Goal: Register for event/course

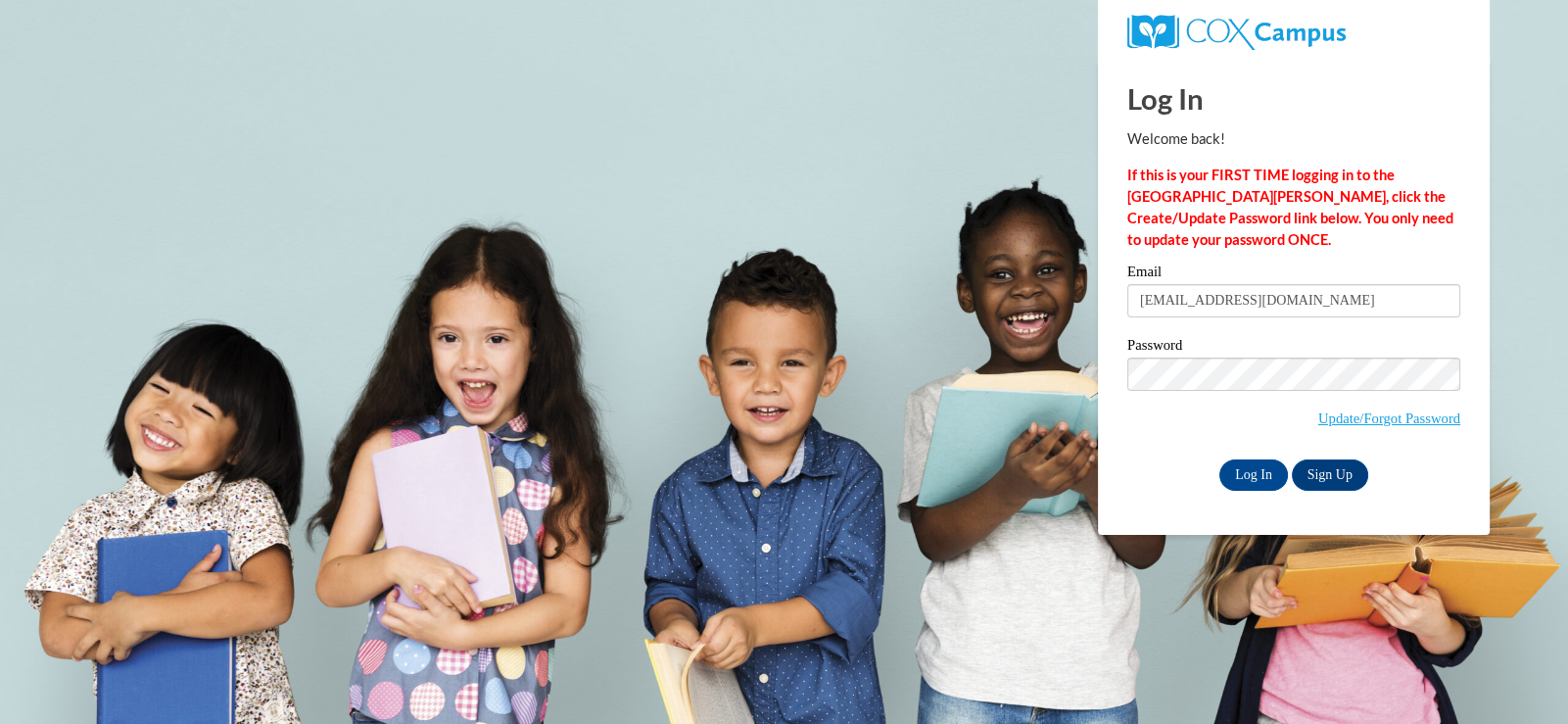
click at [1219, 460] on input "Log In" at bounding box center [1253, 475] width 69 height 31
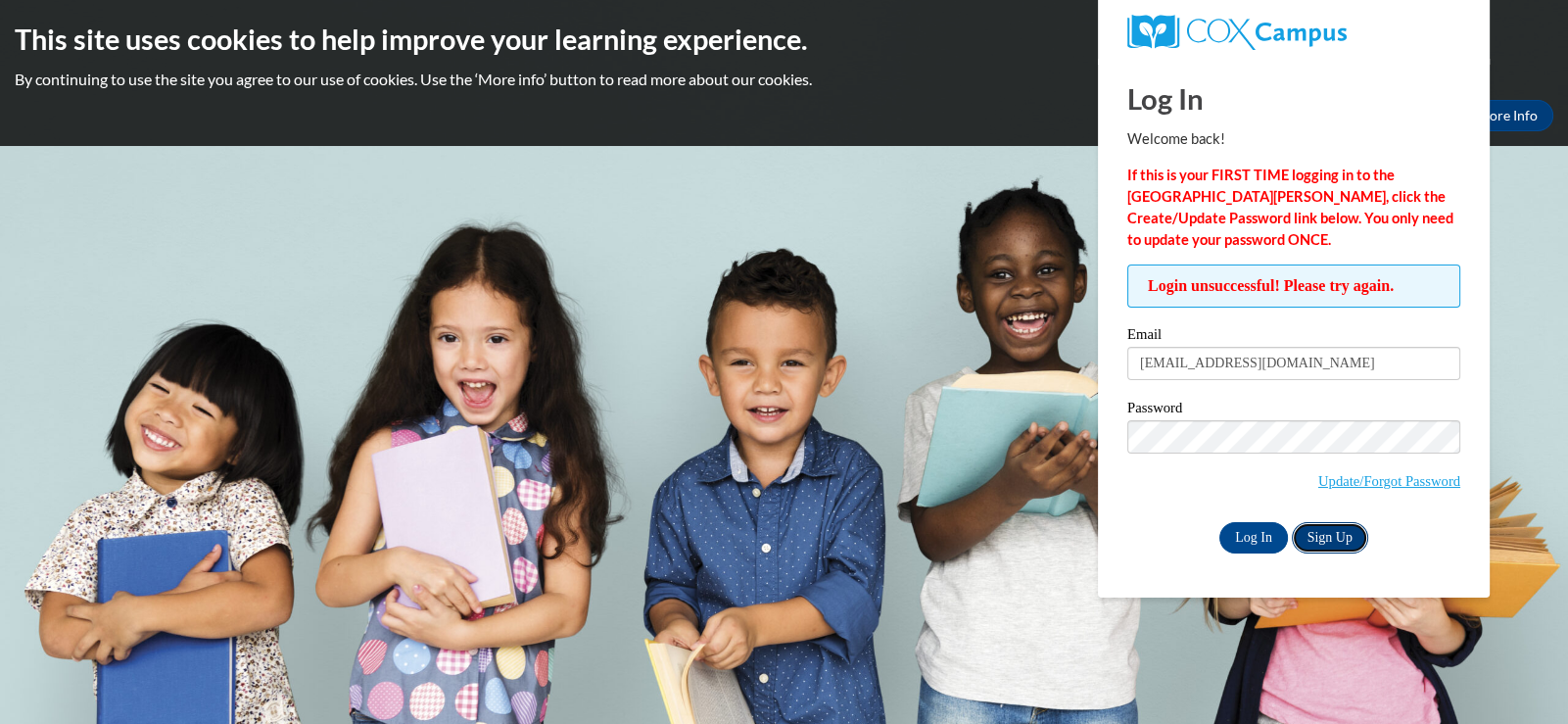
click at [1317, 536] on link "Sign Up" at bounding box center [1330, 537] width 76 height 31
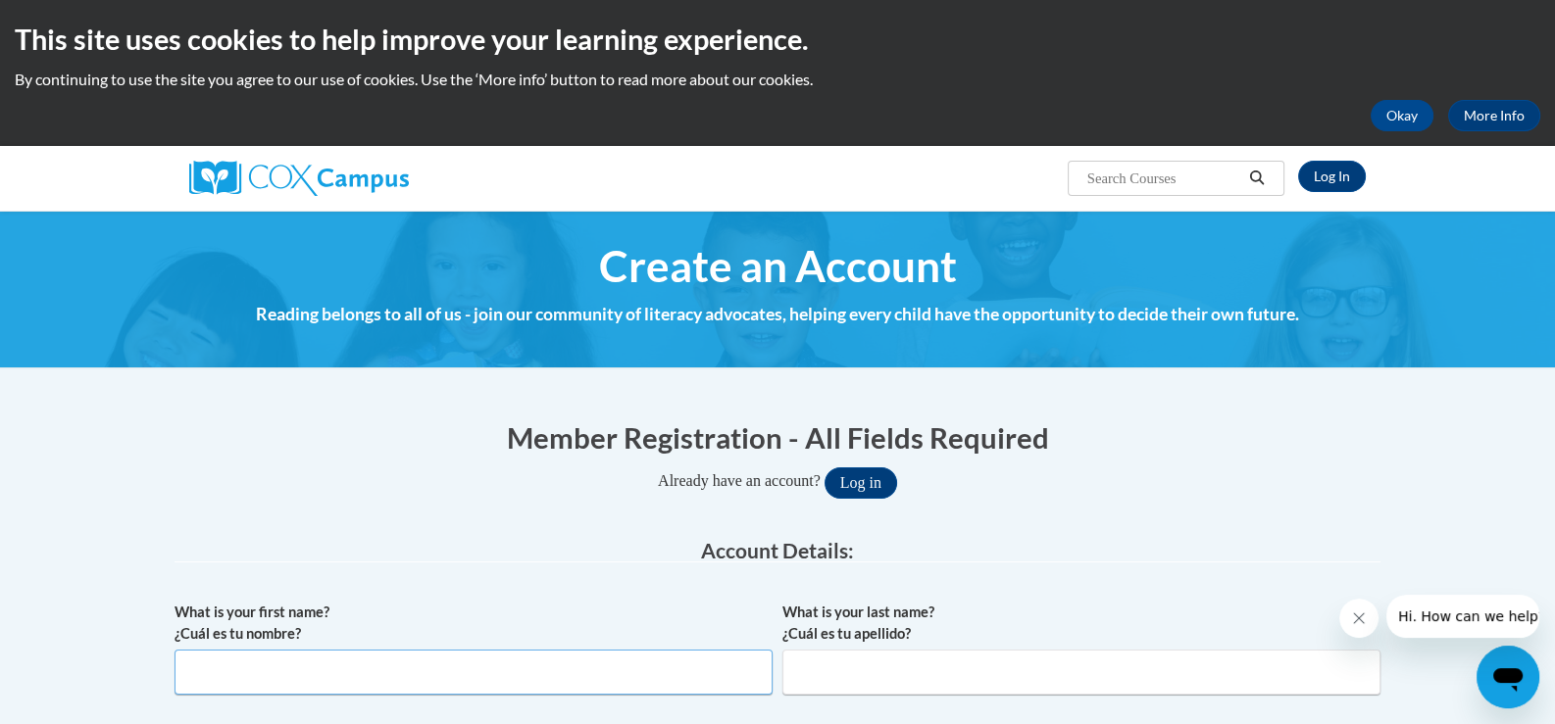
click at [484, 671] on input "What is your first name? ¿Cuál es tu nombre?" at bounding box center [473, 672] width 598 height 45
type input "[PERSON_NAME]"
type input "West"
click at [1094, 560] on legend "Account Details:" at bounding box center [777, 551] width 1206 height 23
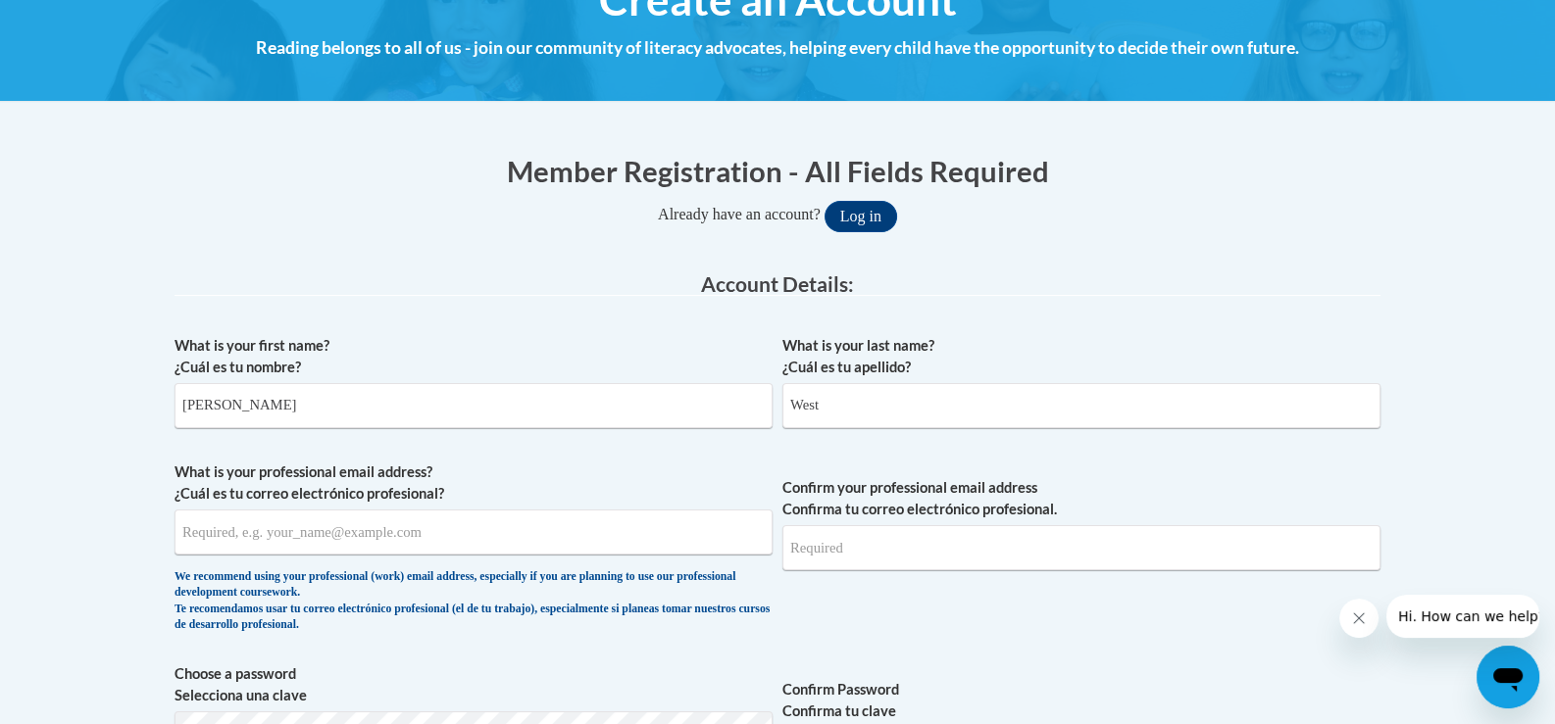
scroll to position [294, 0]
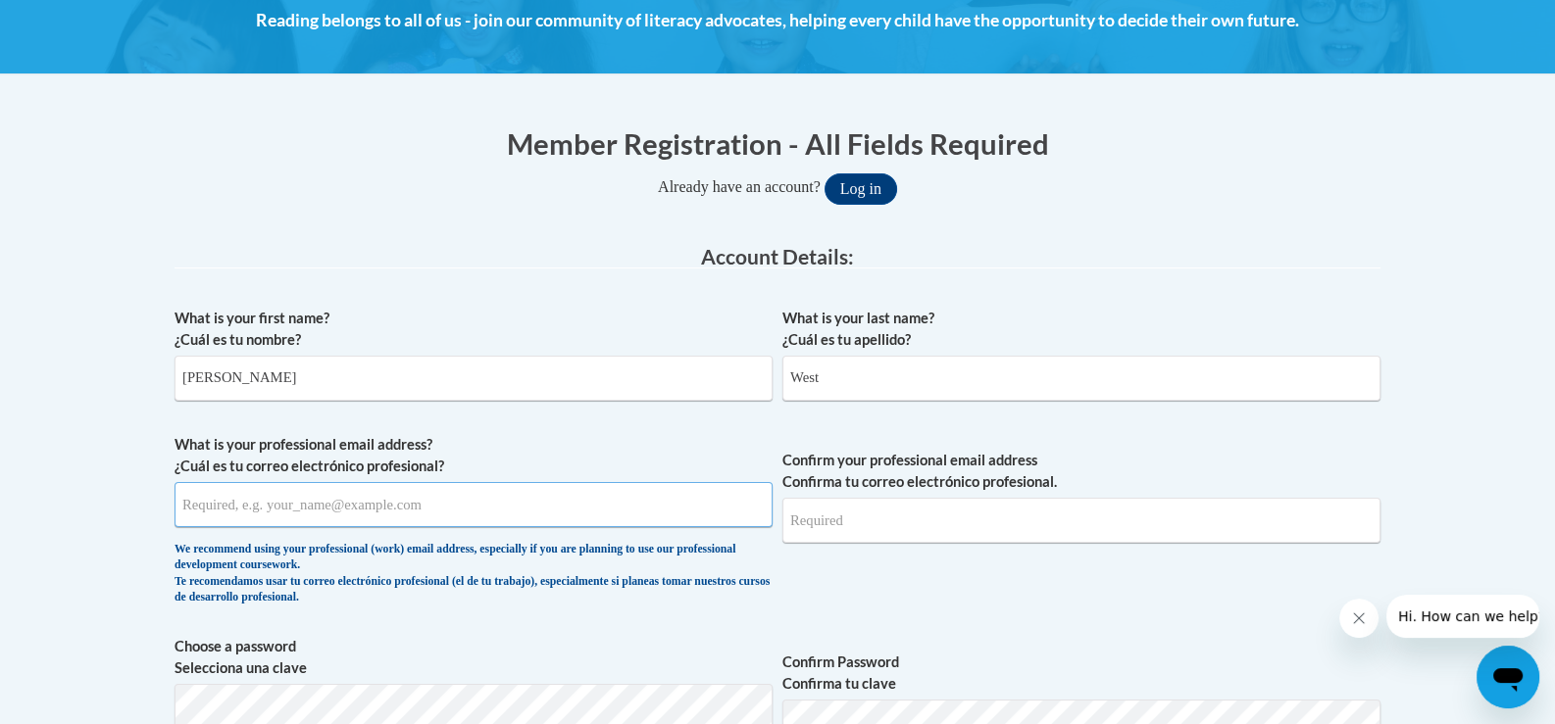
click at [399, 513] on input "What is your professional email address? ¿Cuál es tu correo electrónico profesi…" at bounding box center [473, 504] width 598 height 45
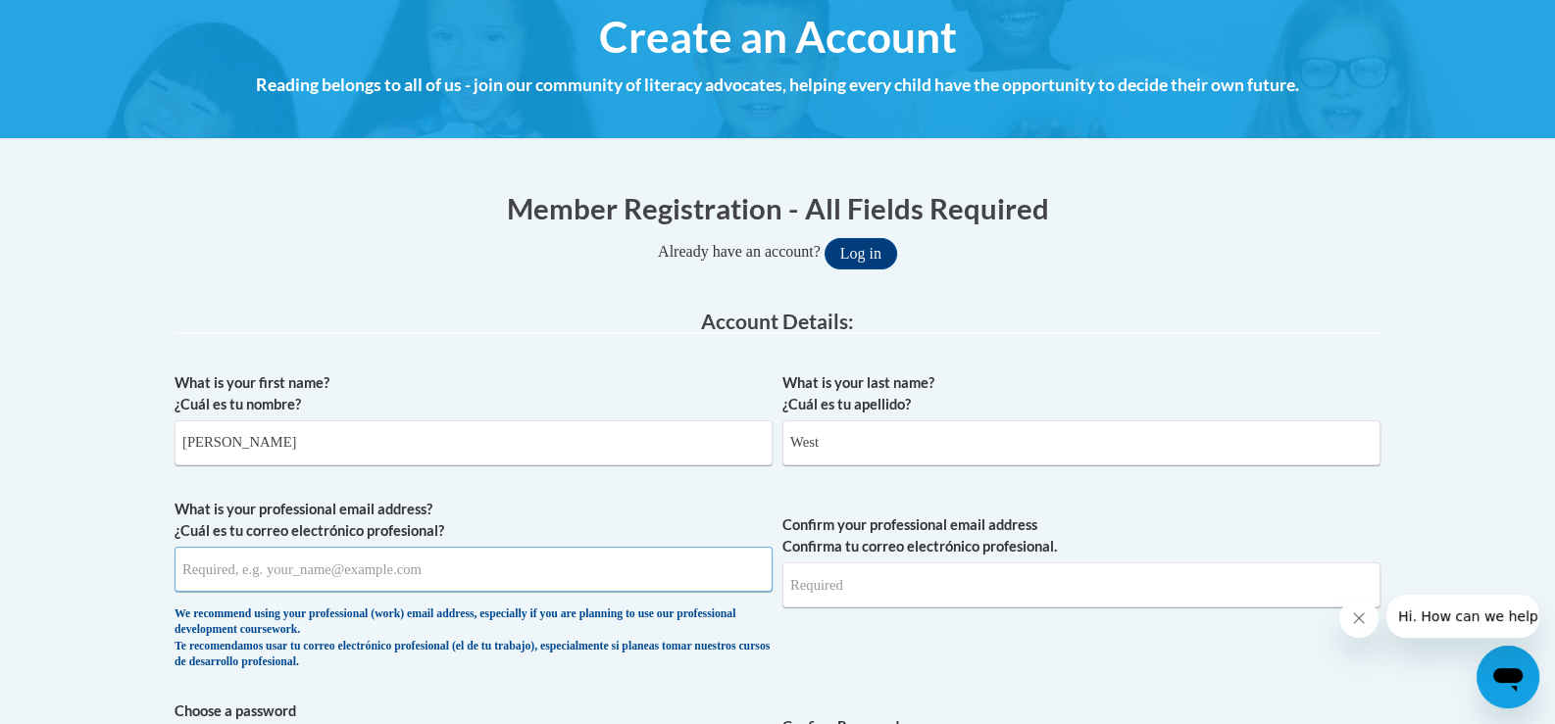
scroll to position [195, 0]
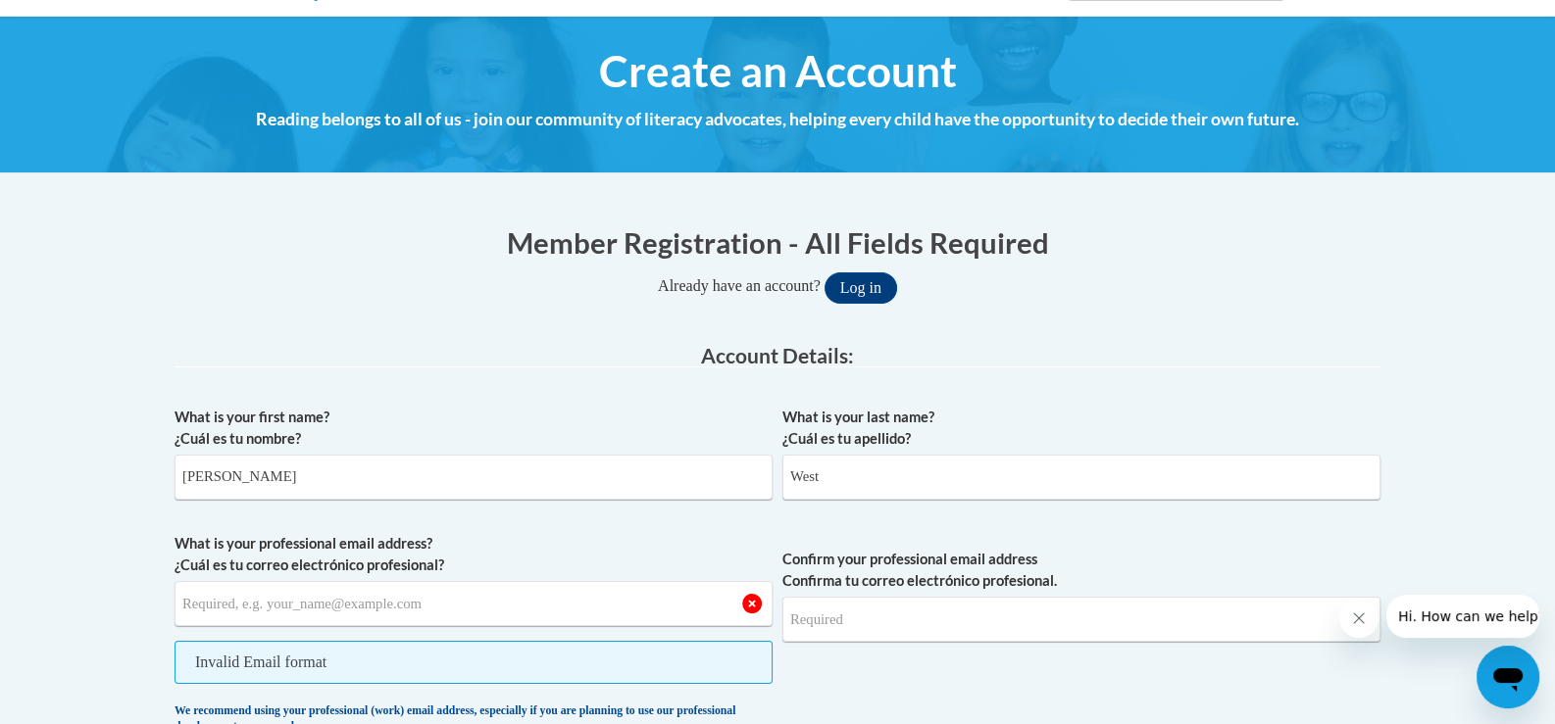
click at [620, 350] on legend "Account Details:" at bounding box center [777, 356] width 1206 height 23
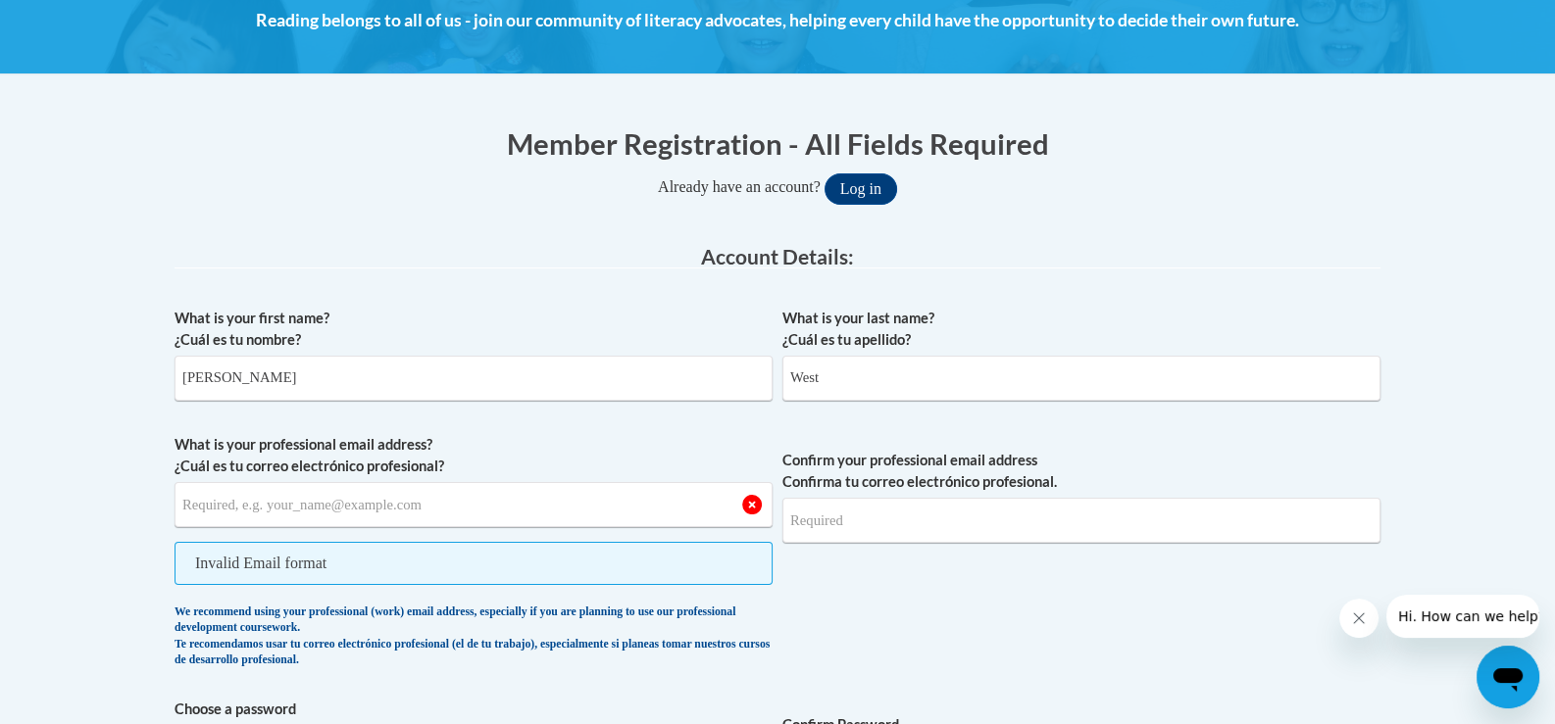
scroll to position [391, 0]
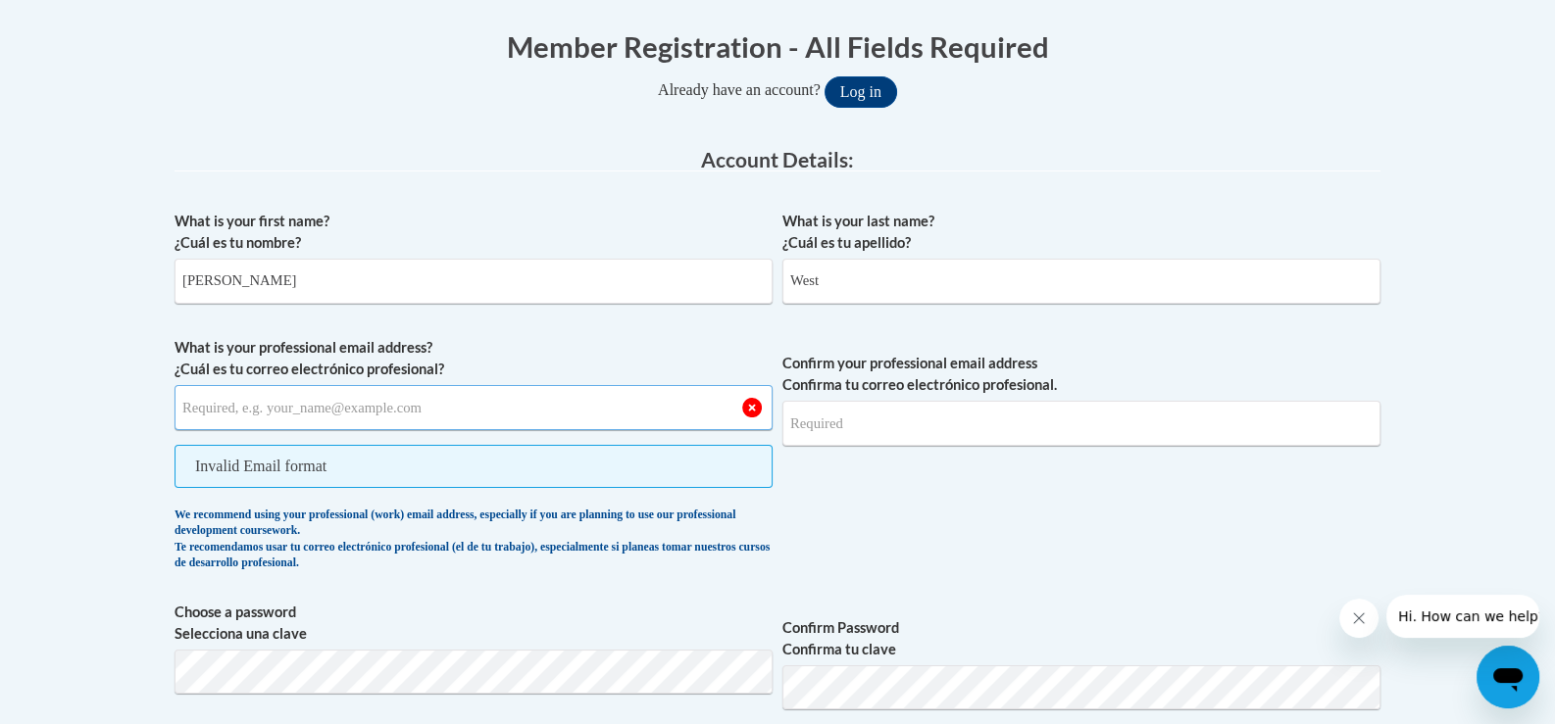
click at [575, 402] on input "What is your professional email address? ¿Cuál es tu correo electrónico profesi…" at bounding box center [473, 407] width 598 height 45
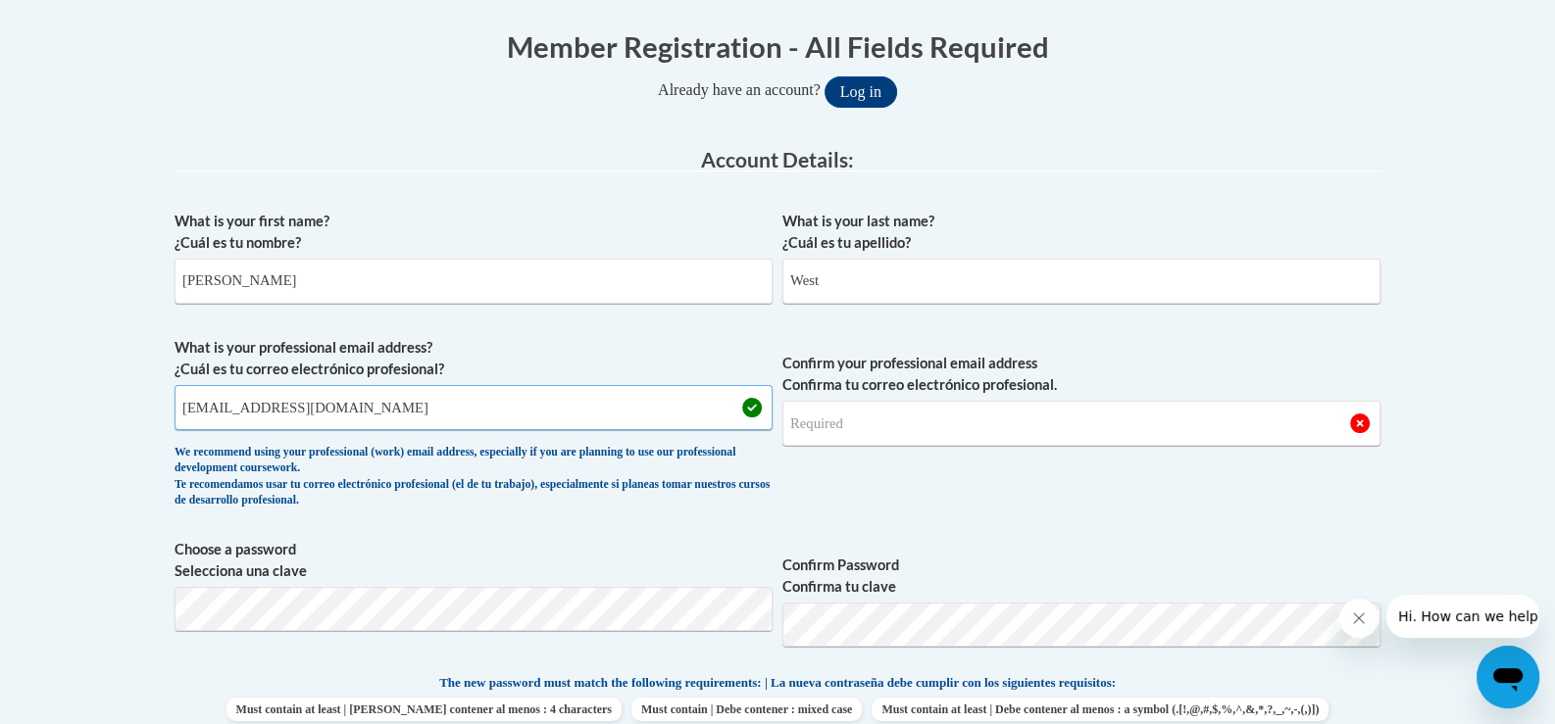
type input "[EMAIL_ADDRESS][DOMAIN_NAME]"
click at [942, 422] on input "Confirm your professional email address Confirma tu correo electrónico profesio…" at bounding box center [1081, 423] width 598 height 45
type input "[EMAIL_ADDRESS][DOMAIN_NAME]"
click at [196, 485] on div "We recommend using your professional (work) email address, especially if you ar…" at bounding box center [473, 477] width 598 height 65
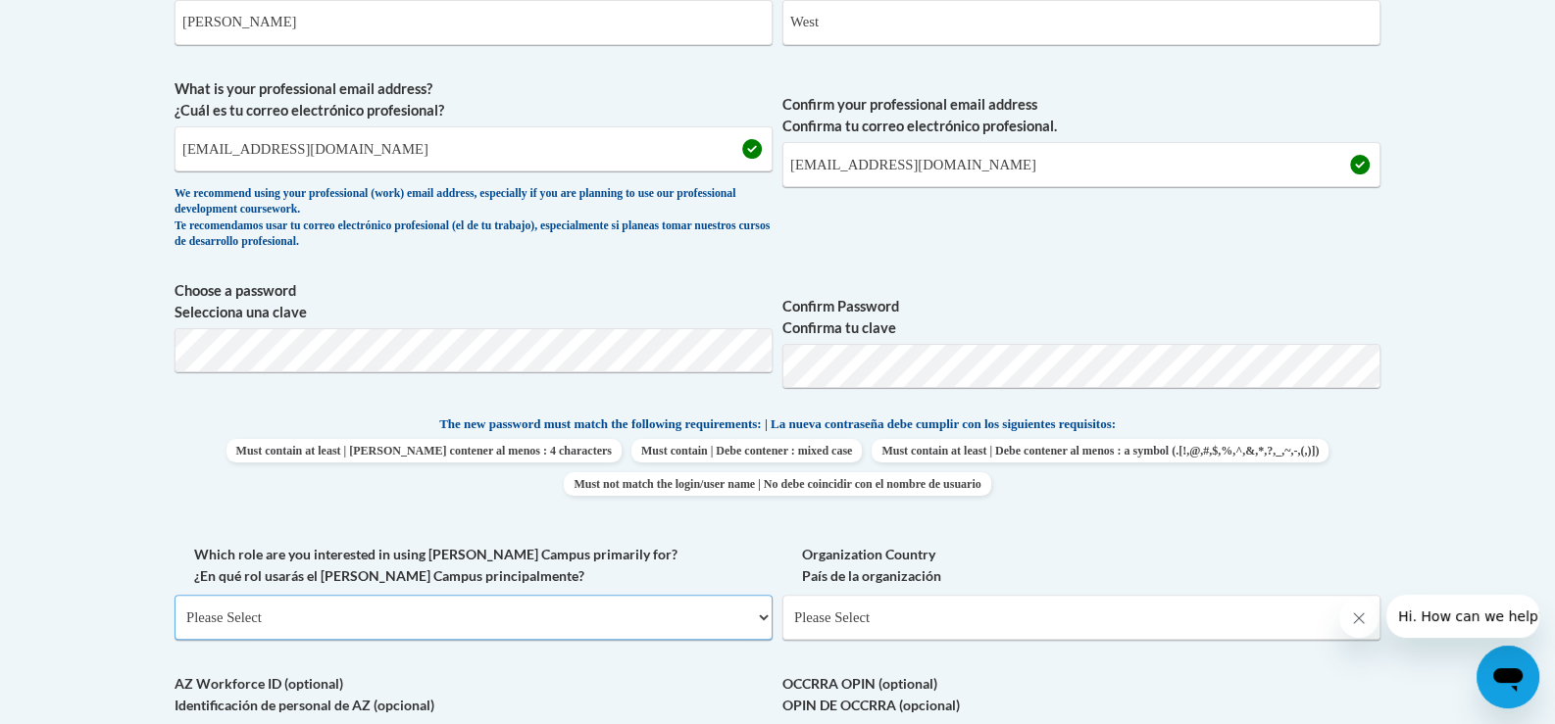
scroll to position [610, 0]
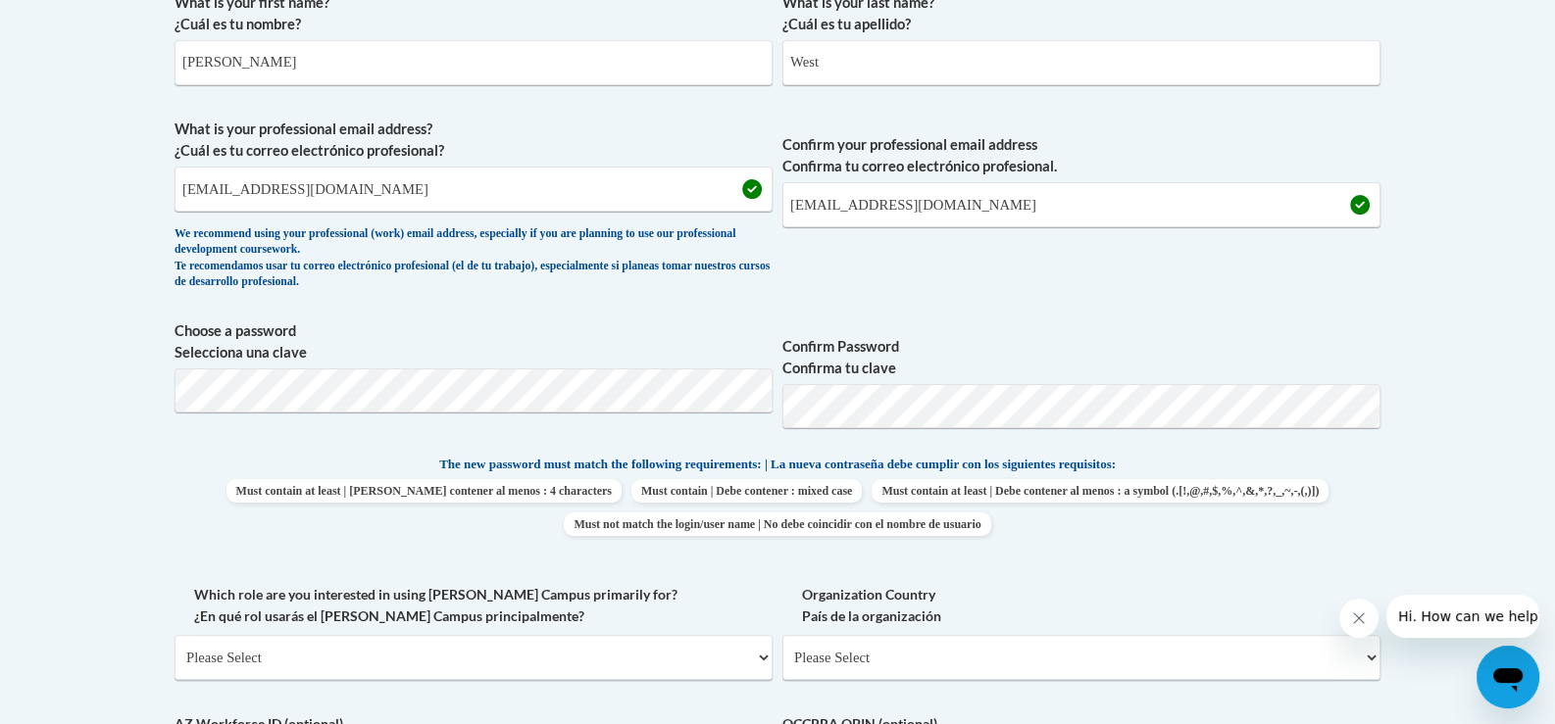
click at [241, 479] on span "Must contain at least | Debe contener al menos : 4 characters Must contain | De…" at bounding box center [777, 507] width 1206 height 57
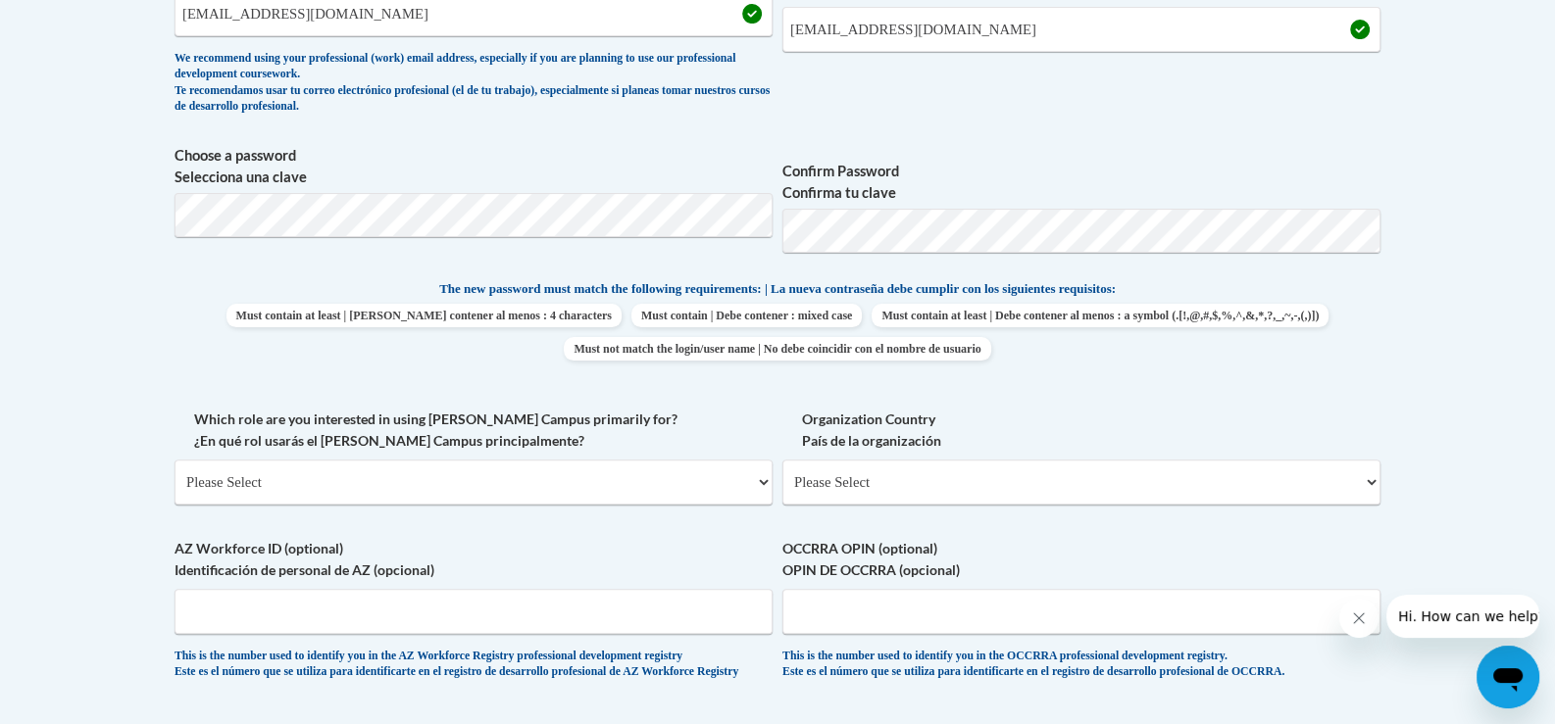
scroll to position [806, 0]
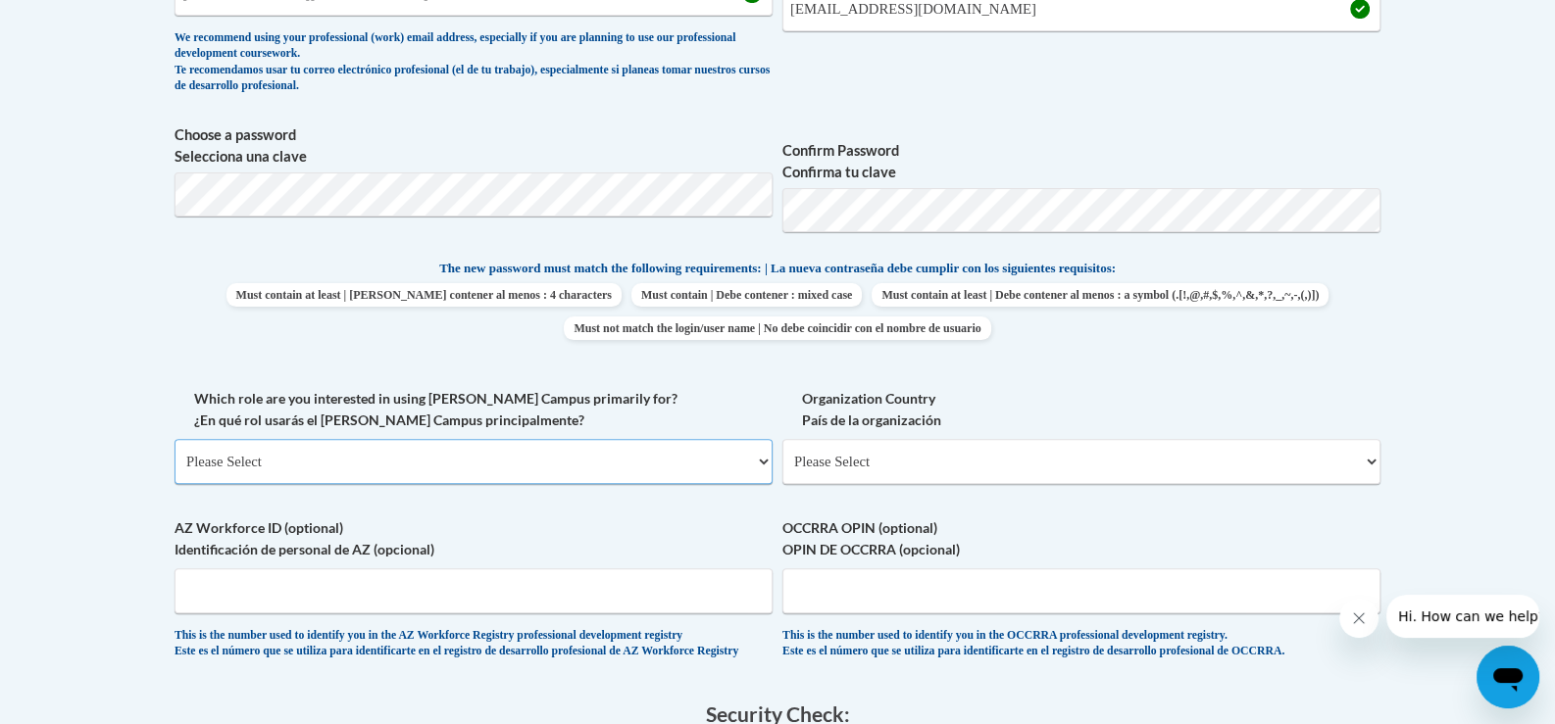
click at [273, 459] on select "Please Select College/University | Colegio/Universidad Community/Nonprofit Part…" at bounding box center [473, 461] width 598 height 45
select select "fbf2d438-af2f-41f8-98f1-81c410e29de3"
click at [174, 439] on select "Please Select College/University | Colegio/Universidad Community/Nonprofit Part…" at bounding box center [473, 461] width 598 height 45
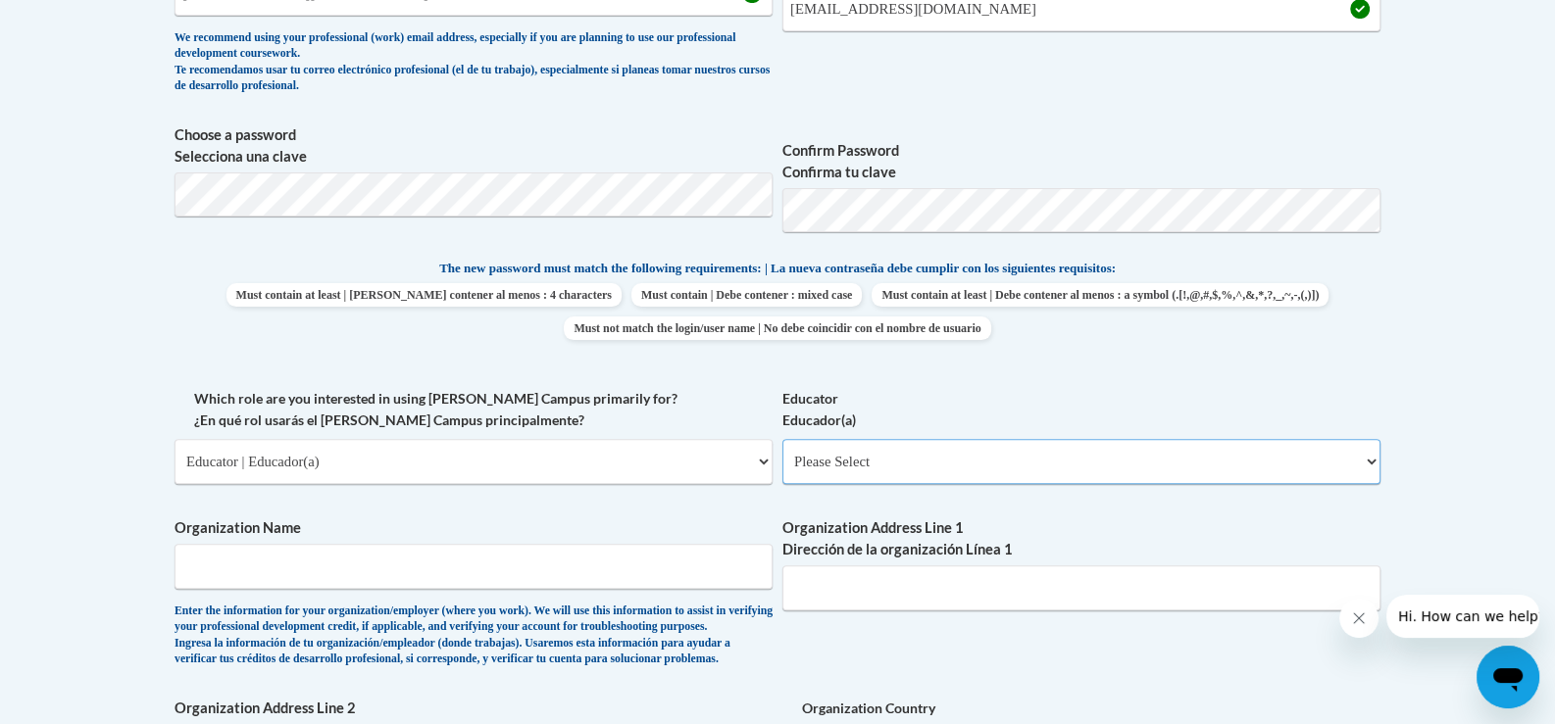
click at [1020, 472] on select "Please Select Early Learning/Daycare Teacher/Family Home Care Provider | Maestr…" at bounding box center [1081, 461] width 598 height 45
click at [631, 529] on label "Organization Name" at bounding box center [473, 529] width 598 height 22
click at [631, 544] on input "Organization Name" at bounding box center [473, 566] width 598 height 45
click at [868, 469] on select "Please Select Early Learning/Daycare Teacher/Family Home Care Provider | Maestr…" at bounding box center [1081, 461] width 598 height 45
select select "6732b29e-f5f4-40e4-a595-7dafd2b8fb29"
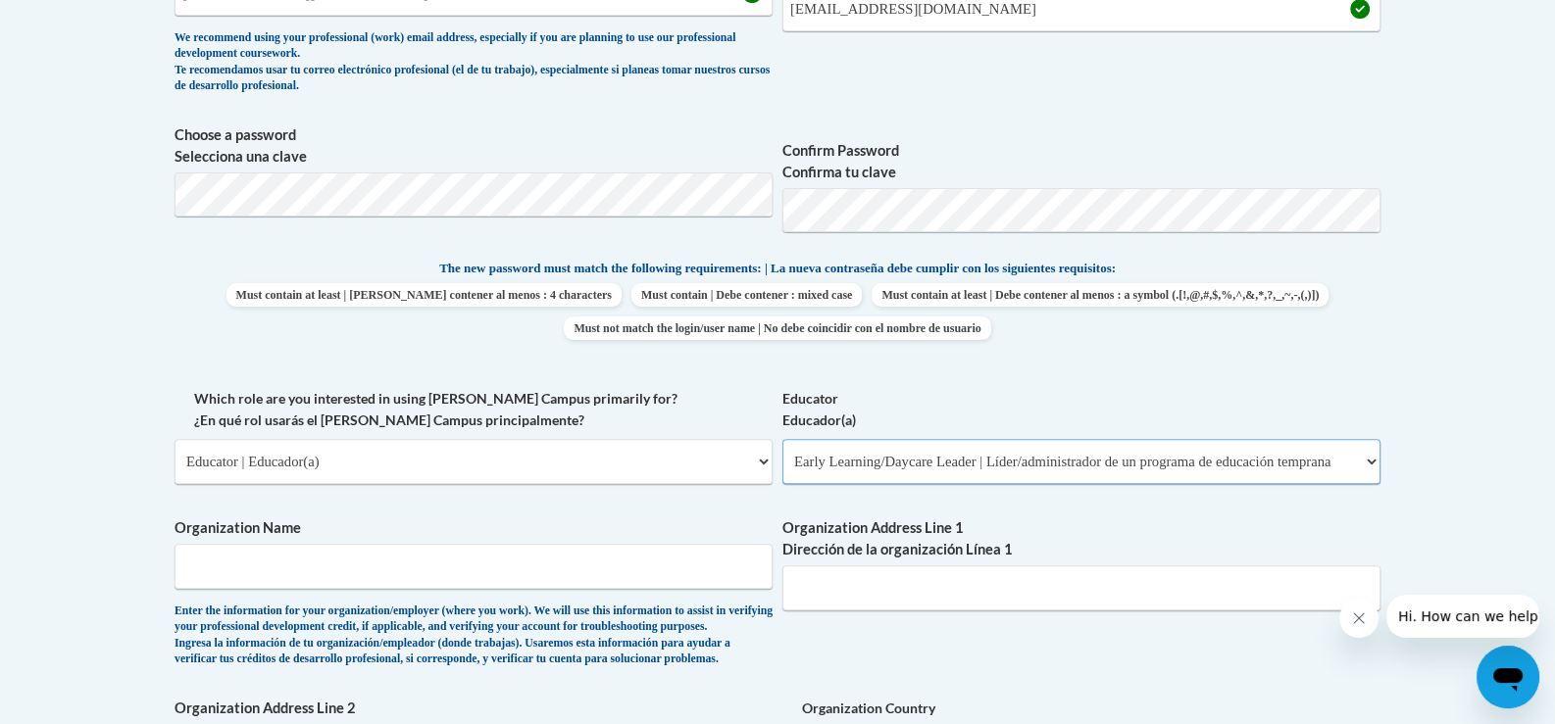
click at [782, 439] on select "Please Select Early Learning/Daycare Teacher/Family Home Care Provider | Maestr…" at bounding box center [1081, 461] width 598 height 45
click at [323, 563] on input "Organization Name" at bounding box center [473, 566] width 598 height 45
type input "Friendship Learning Center"
click at [1361, 465] on select "Please Select Early Learning/Daycare Teacher/Family Home Care Provider | Maestr…" at bounding box center [1081, 461] width 598 height 45
select select "d5fdb05a-b36c-4d60-97fa-9afceda7e903"
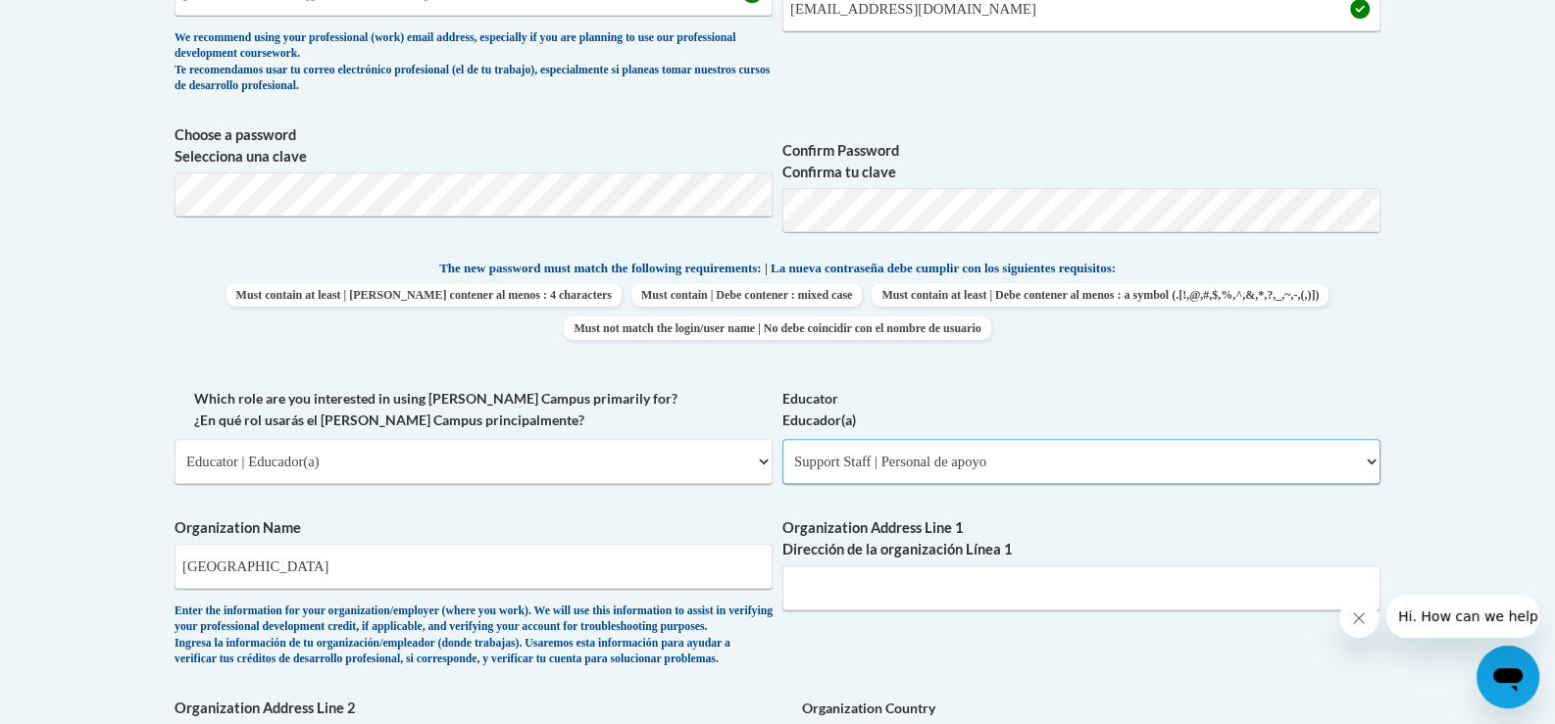
click at [782, 439] on select "Please Select Early Learning/Daycare Teacher/Family Home Care Provider | Maestr…" at bounding box center [1081, 461] width 598 height 45
click at [627, 535] on label "Organization Name" at bounding box center [473, 529] width 598 height 22
click at [627, 544] on input "Friendship Learning Center" at bounding box center [473, 566] width 598 height 45
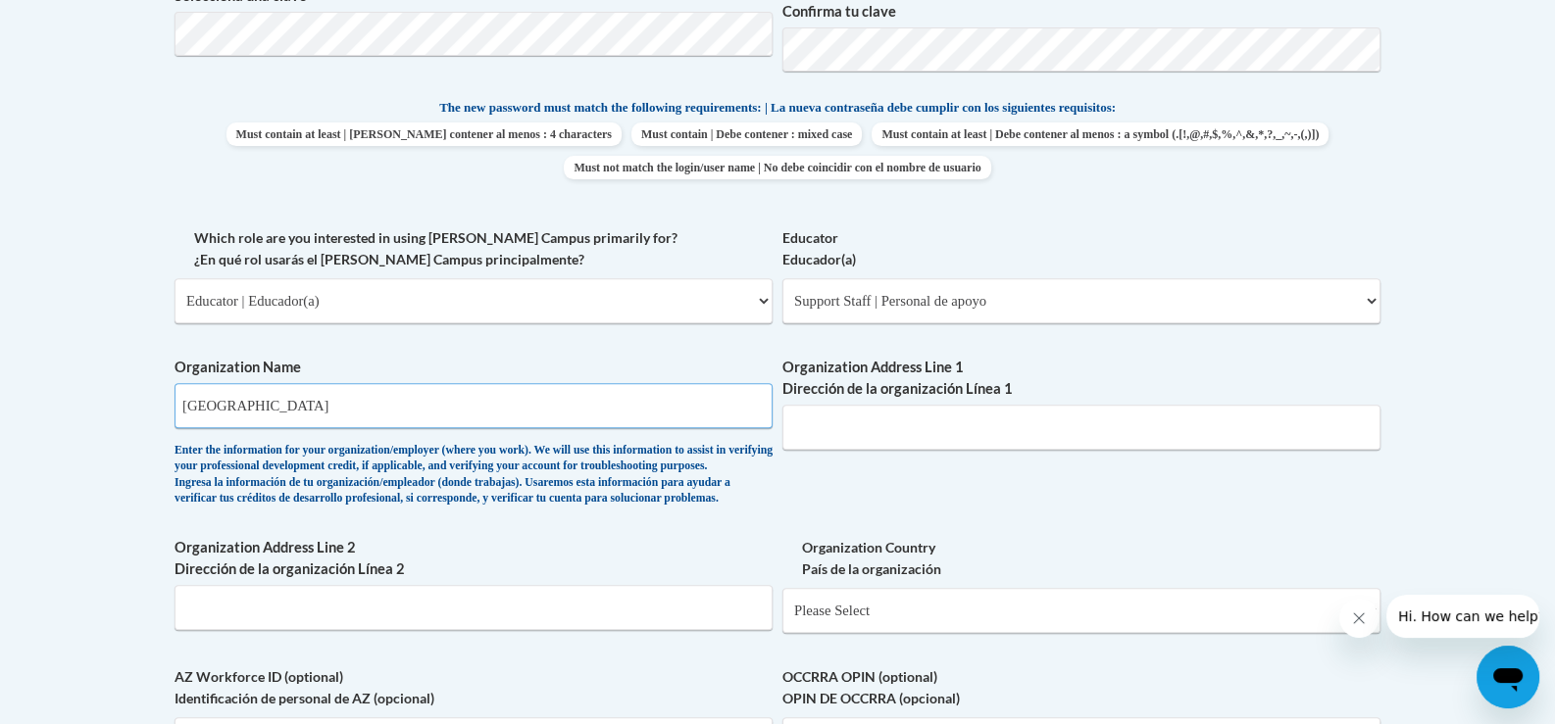
scroll to position [1002, 0]
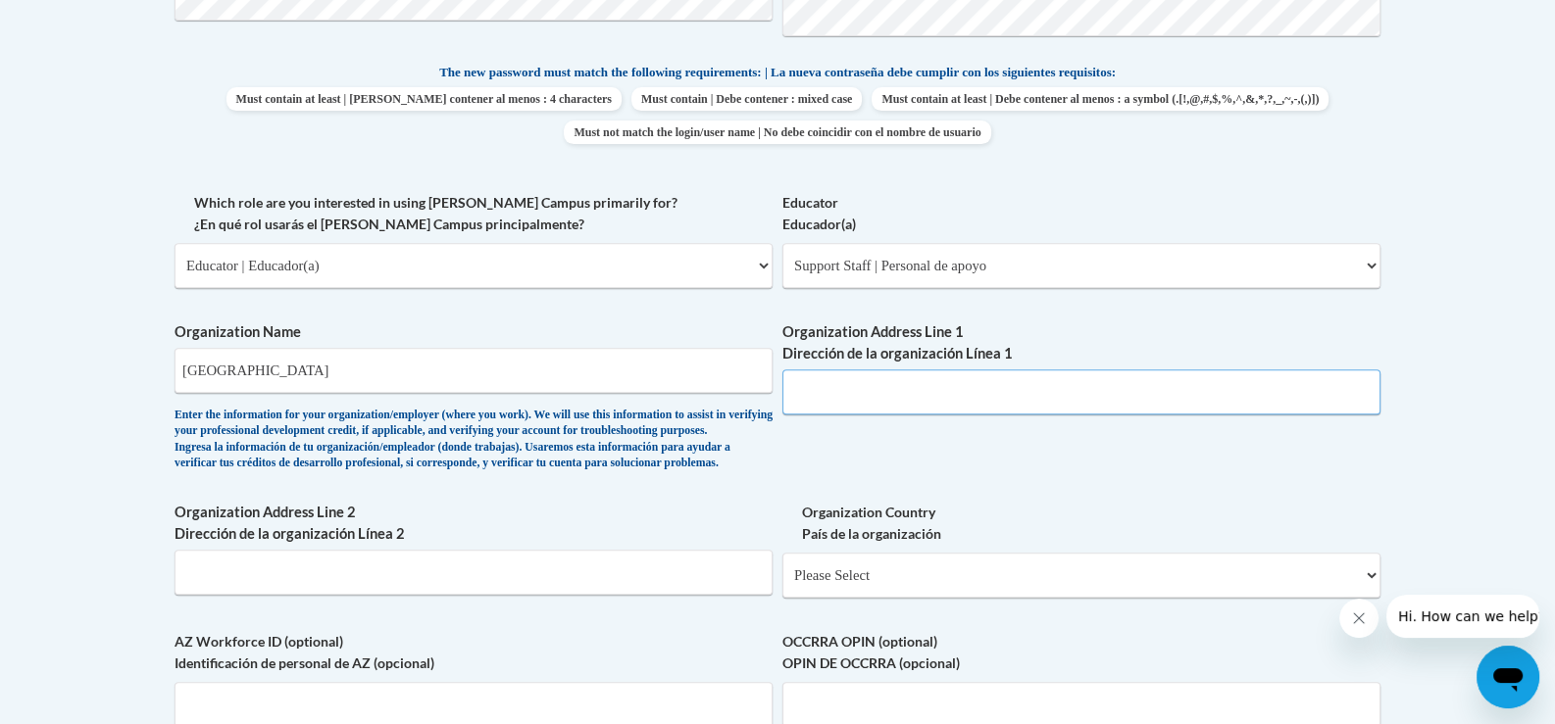
click at [969, 394] on input "Organization Address Line 1 Dirección de la organización Línea 1" at bounding box center [1081, 392] width 598 height 45
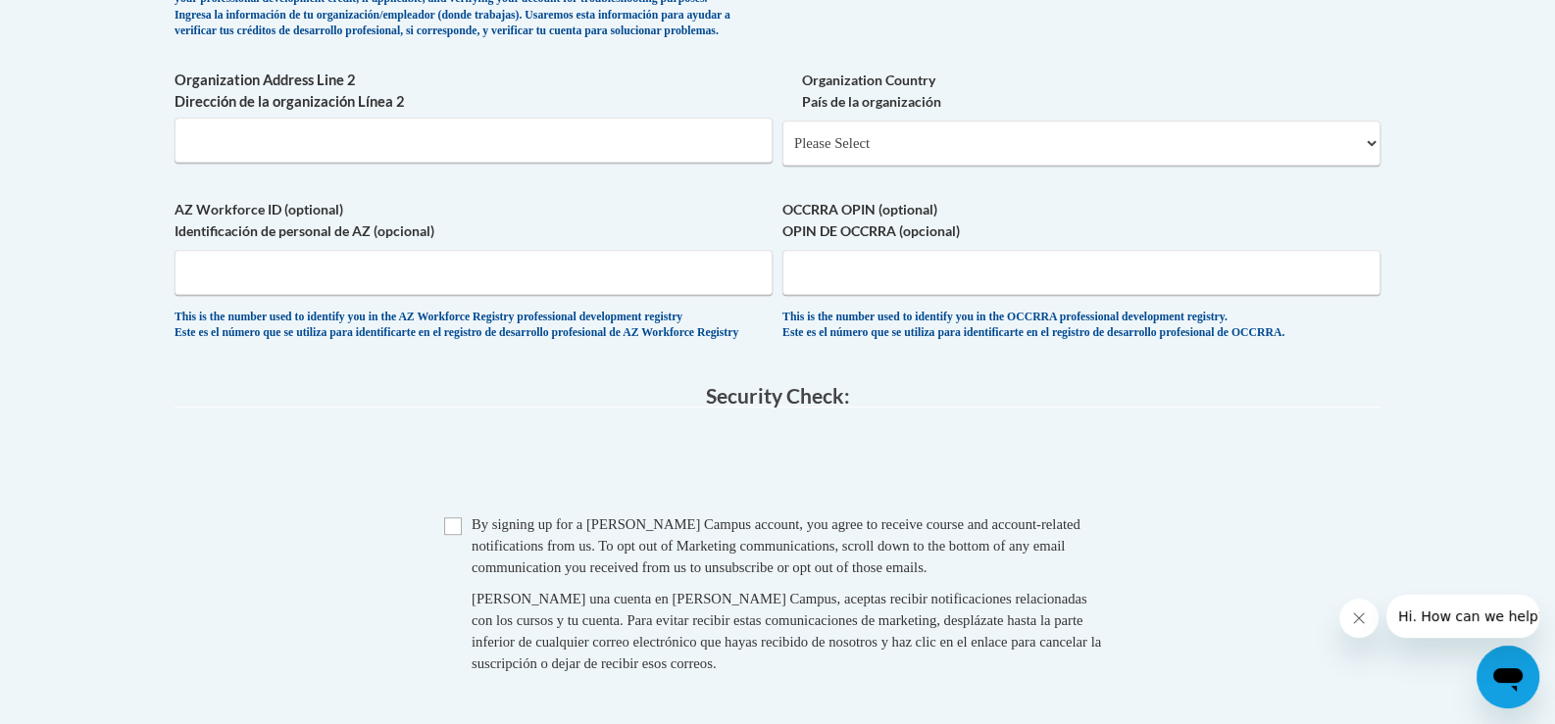
scroll to position [1492, 0]
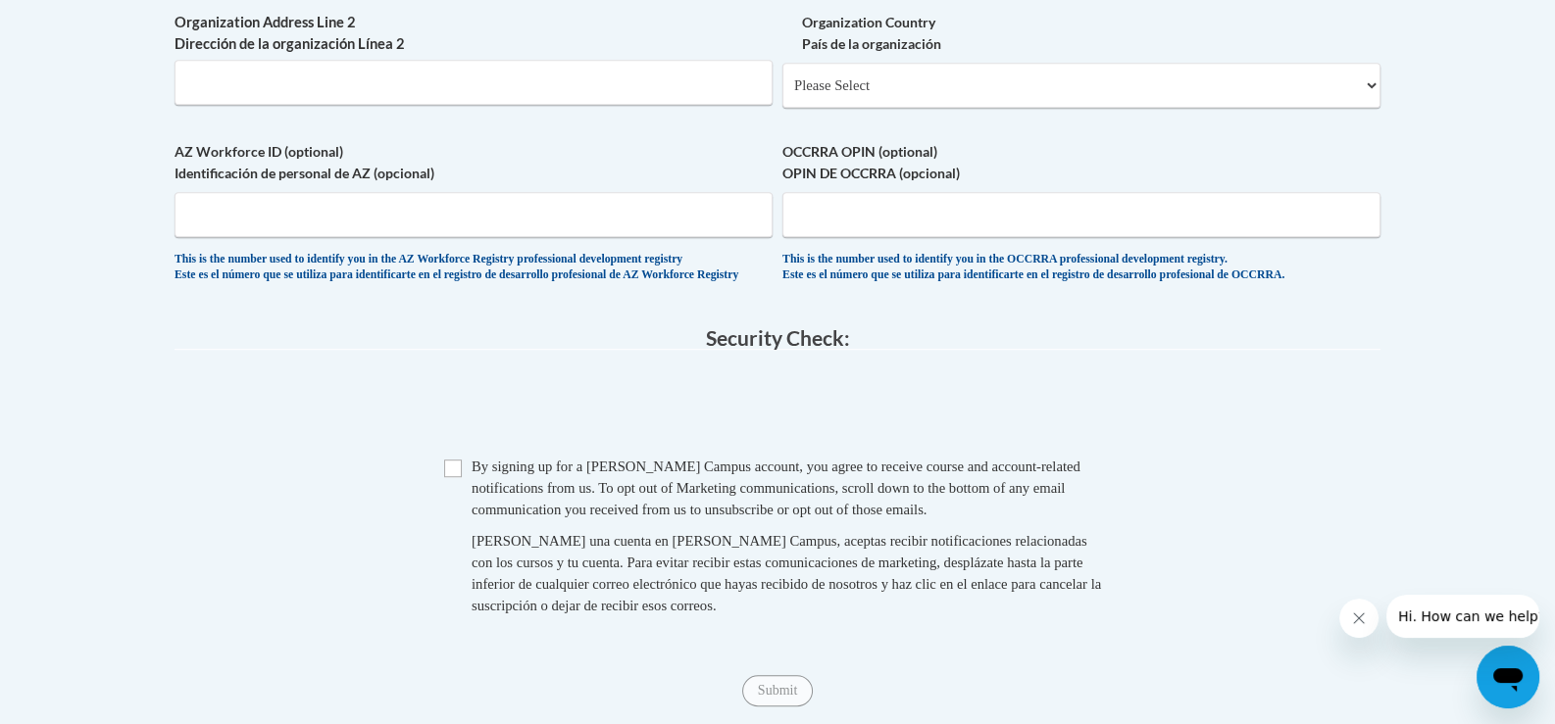
type input "6000 Mimosa Circle"
click at [854, 108] on select "Please Select United States | Estados Unidos Outside of the United States | Fue…" at bounding box center [1081, 85] width 598 height 45
select select "ad49bcad-a171-4b2e-b99c-48b446064914"
click at [782, 93] on select "Please Select United States | Estados Unidos Outside of the United States | Fue…" at bounding box center [1081, 85] width 598 height 45
select select
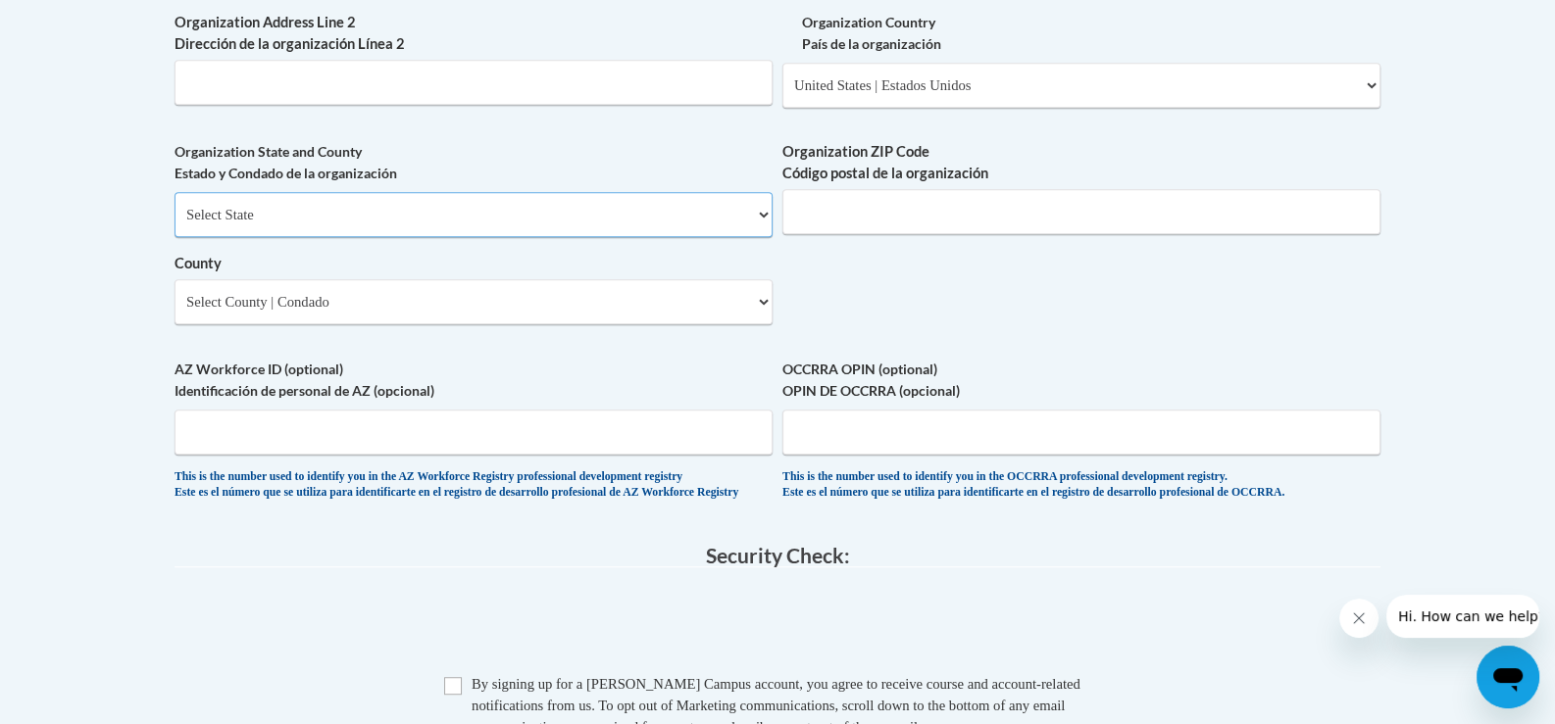
click at [226, 237] on select "Select State Alabama Alaska Arizona Arkansas California Colorado Connecticut De…" at bounding box center [473, 214] width 598 height 45
select select "Georgia"
click at [174, 224] on select "Select State Alabama Alaska Arizona Arkansas California Colorado Connecticut De…" at bounding box center [473, 214] width 598 height 45
click at [856, 234] on input "Organization ZIP Code Código postal de la organización" at bounding box center [1081, 211] width 598 height 45
type input "30047"
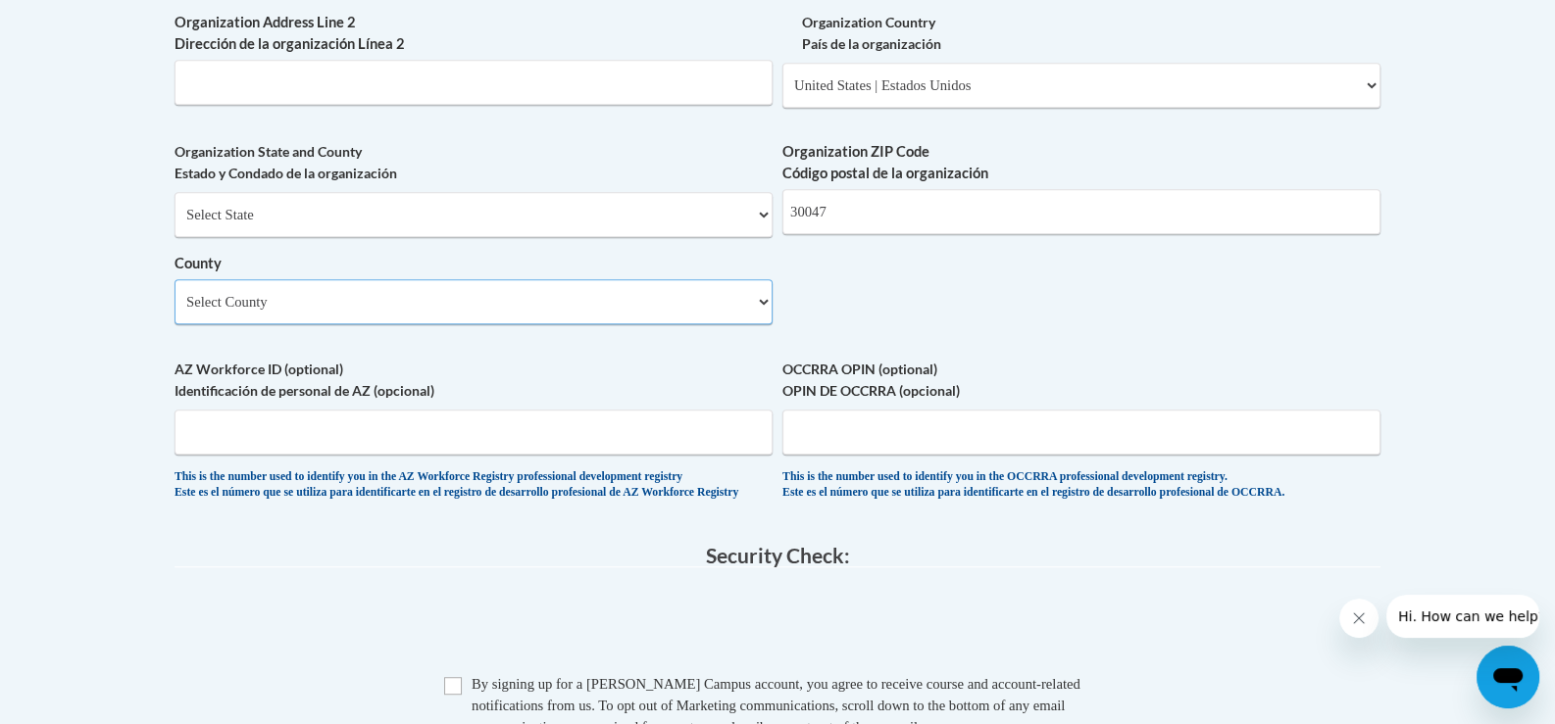
click at [241, 324] on select "Select County Appling Atkinson Bacon Baker Baldwin Banks Barrow Bartow Ben Hill…" at bounding box center [473, 301] width 598 height 45
select select "Gwinnett"
click at [174, 311] on select "Select County Appling Atkinson Bacon Baker Baldwin Banks Barrow Bartow Ben Hill…" at bounding box center [473, 301] width 598 height 45
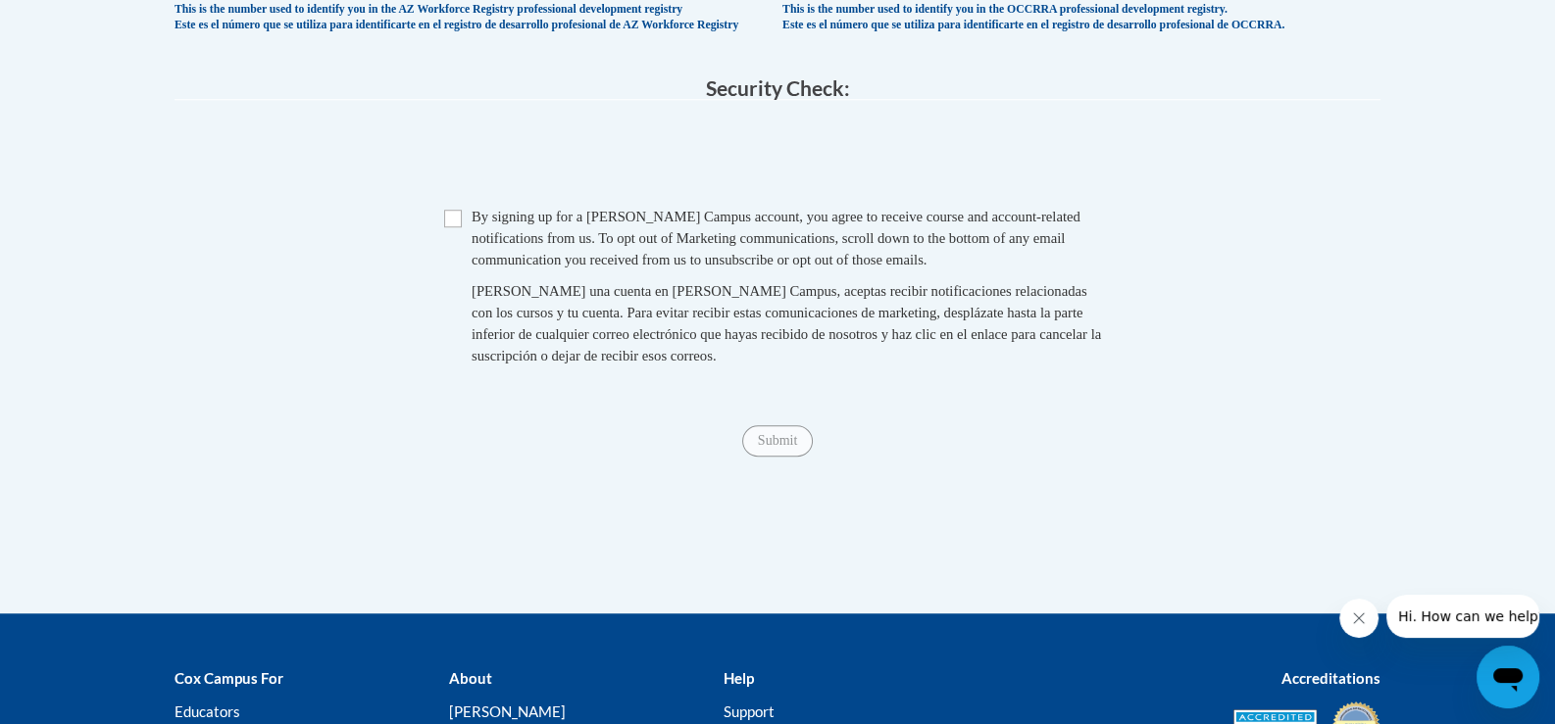
scroll to position [1982, 0]
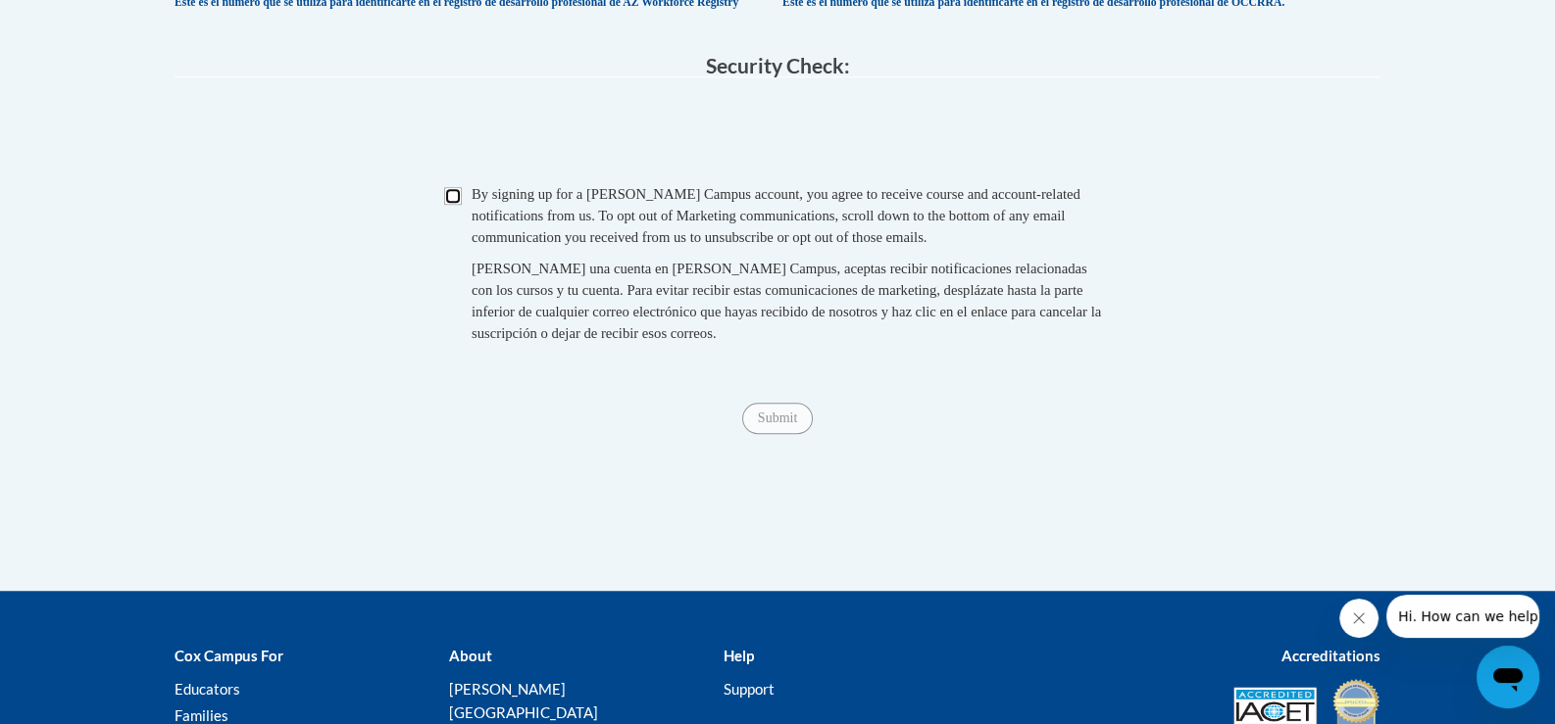
click at [451, 205] on input "Checkbox" at bounding box center [453, 196] width 18 height 18
checkbox input "true"
click at [785, 434] on input "Submit" at bounding box center [777, 418] width 71 height 31
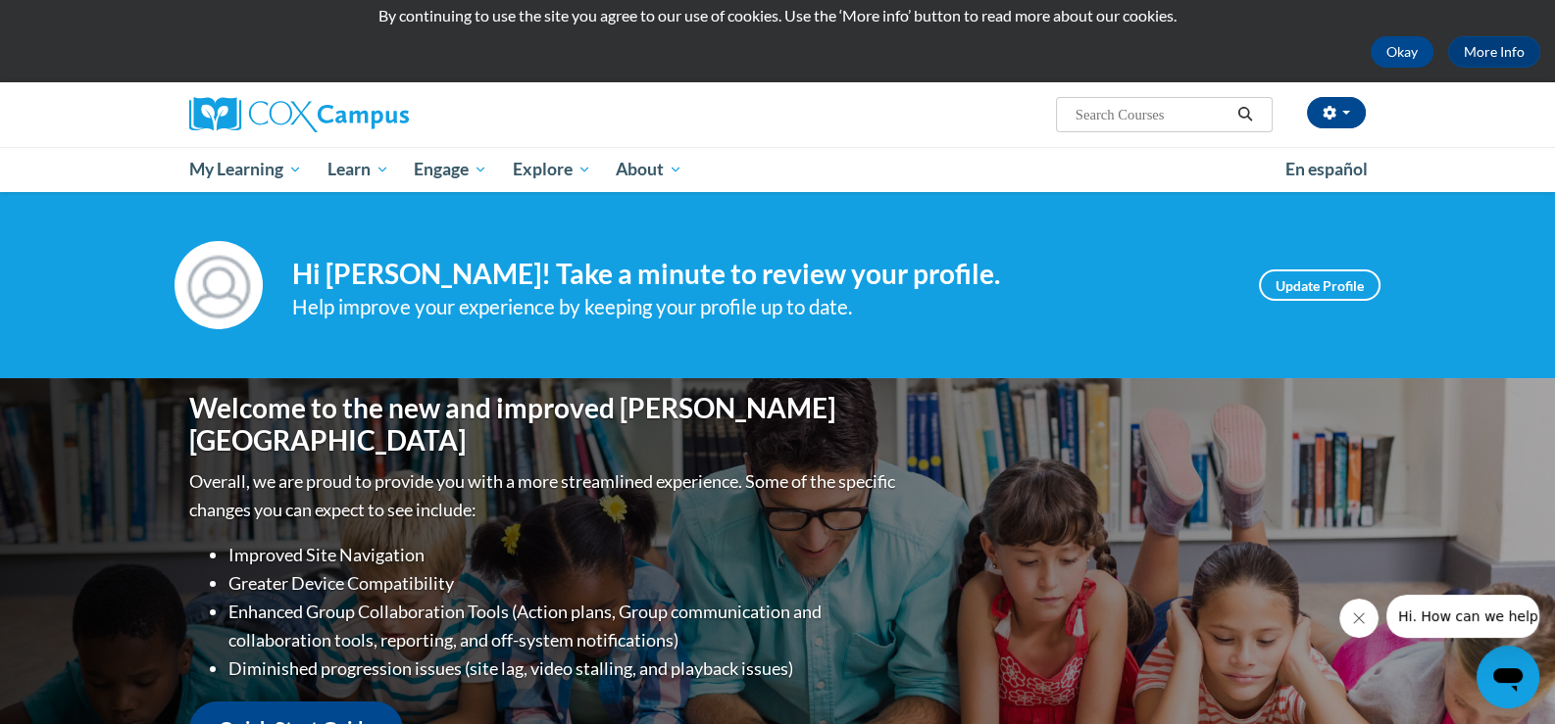
scroll to position [97, 0]
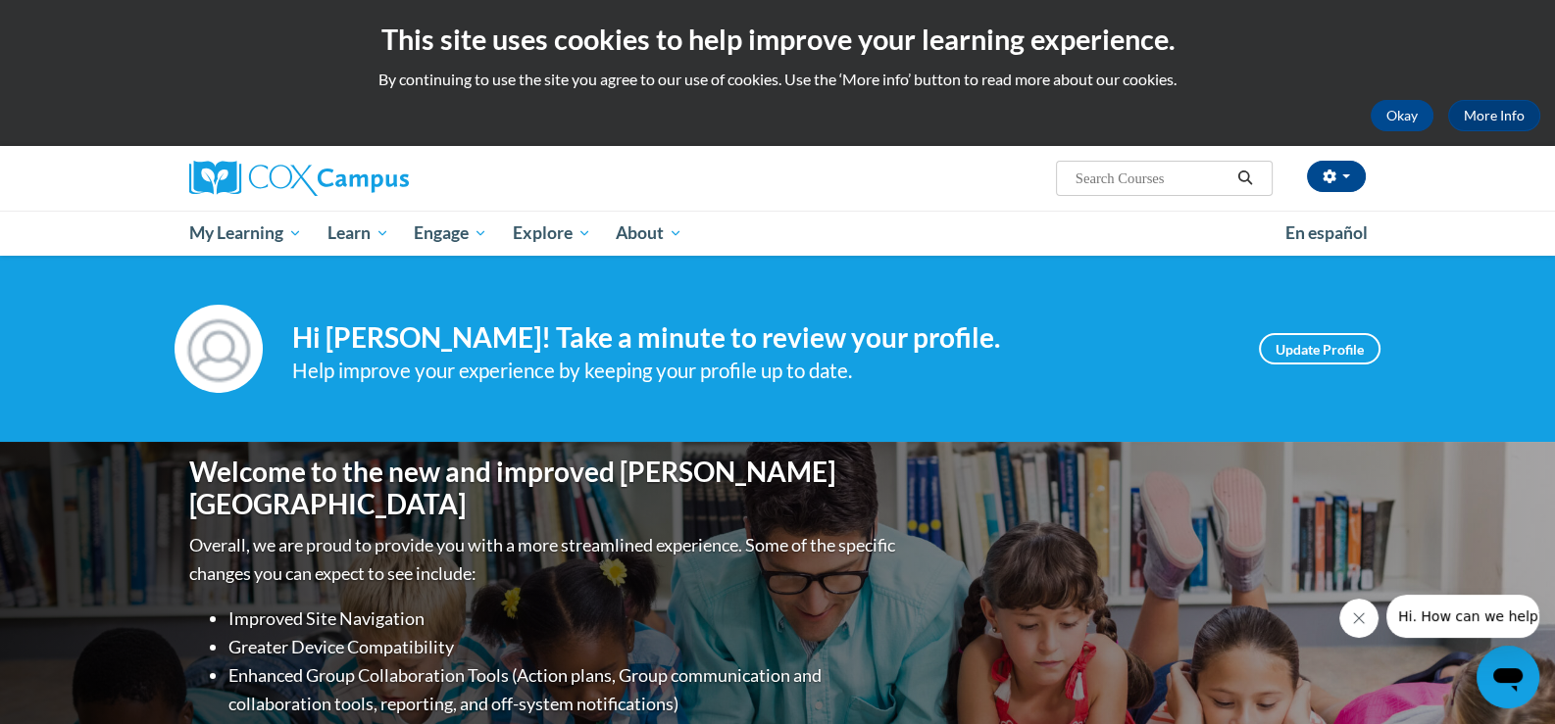
click at [1126, 172] on input "Search..." at bounding box center [1151, 179] width 157 height 24
type input "literacy"
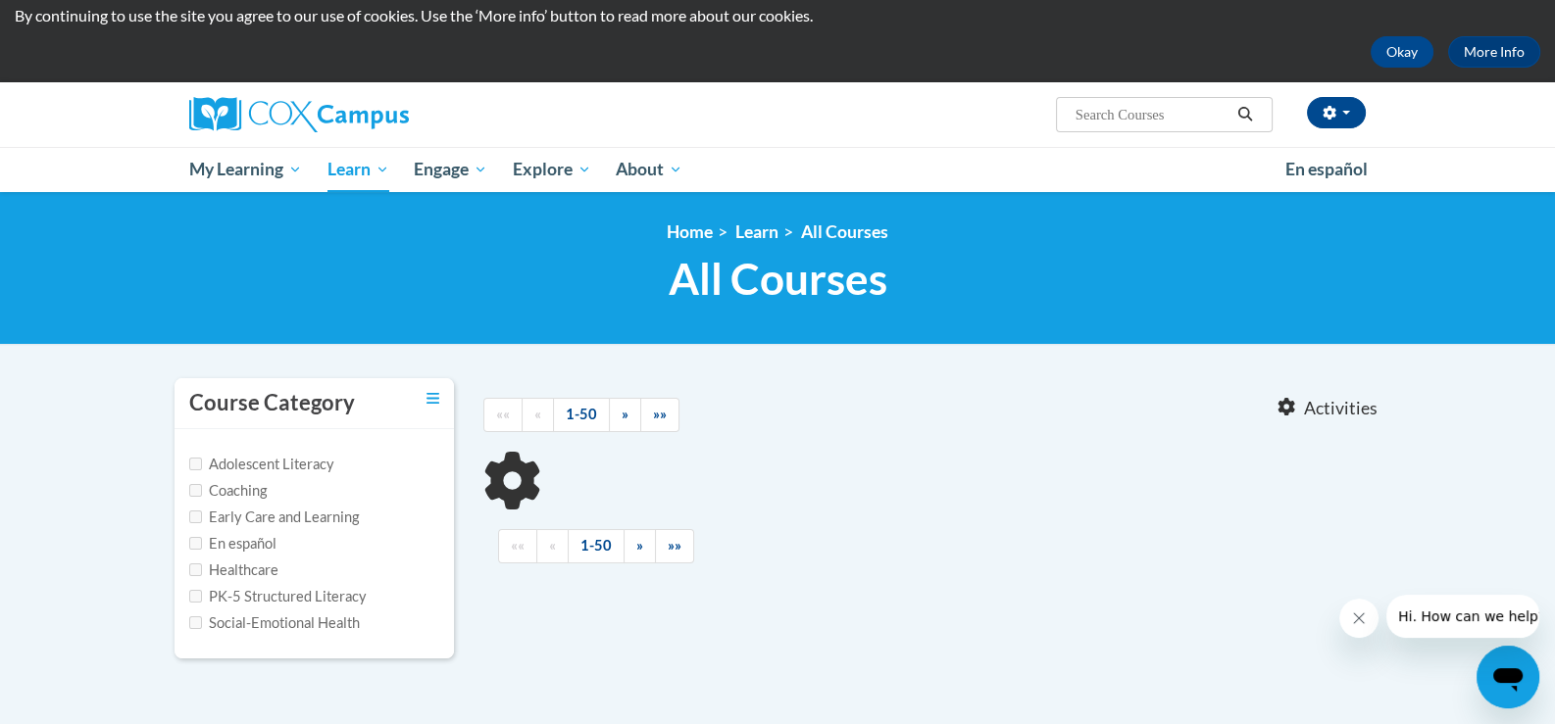
type input "literacy"
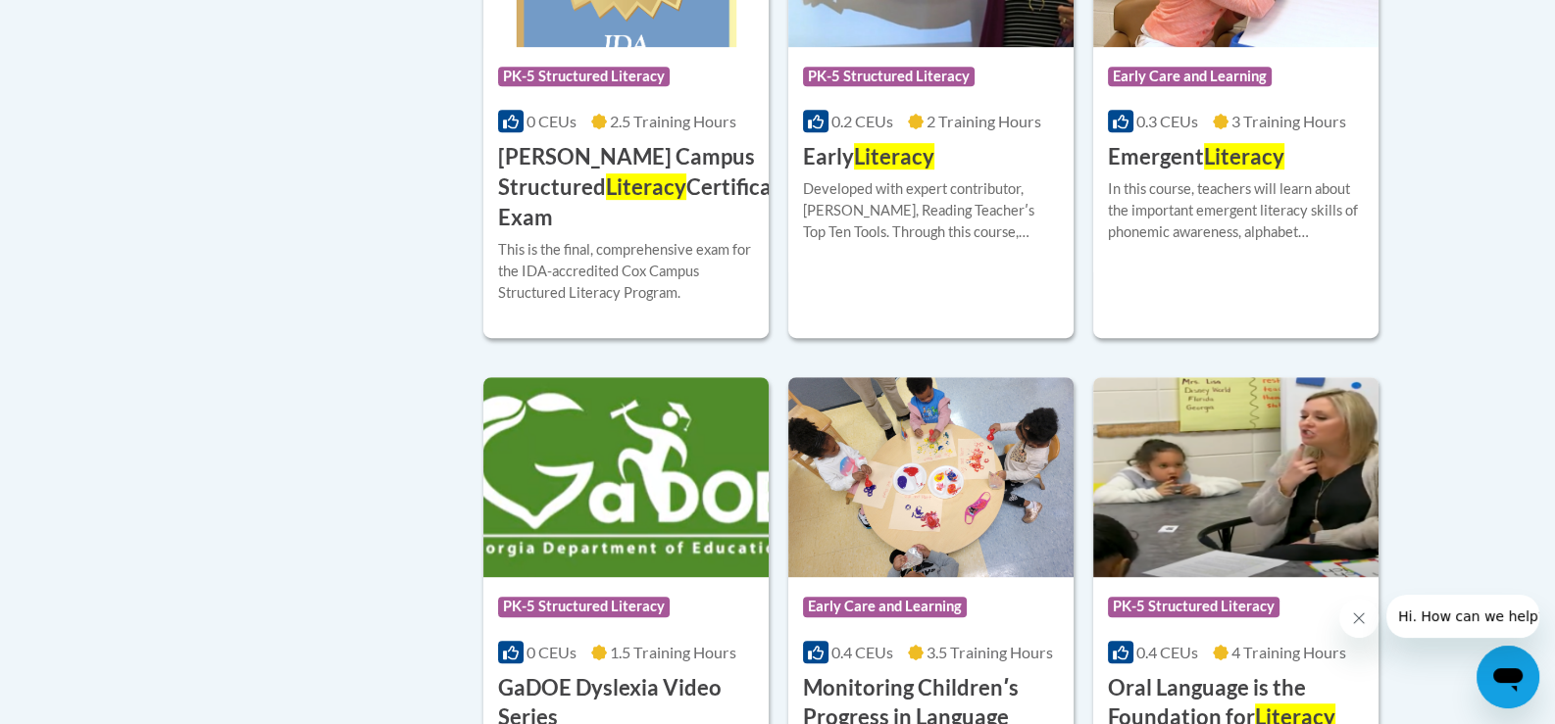
scroll to position [1176, 0]
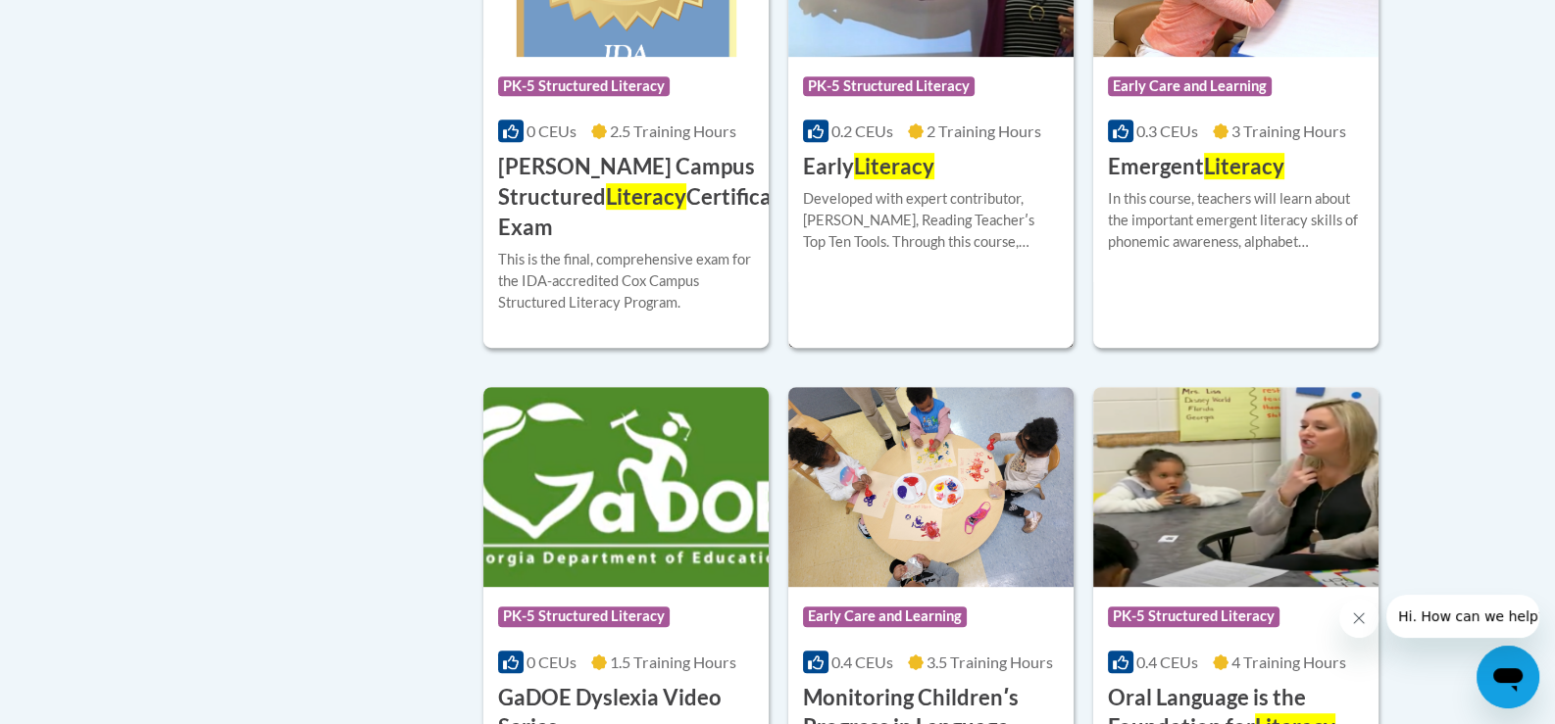
click at [955, 215] on div "Developed with expert contributor, Dr. Deborah Glaser, Reading Teacherʹs Top Te…" at bounding box center [931, 220] width 256 height 65
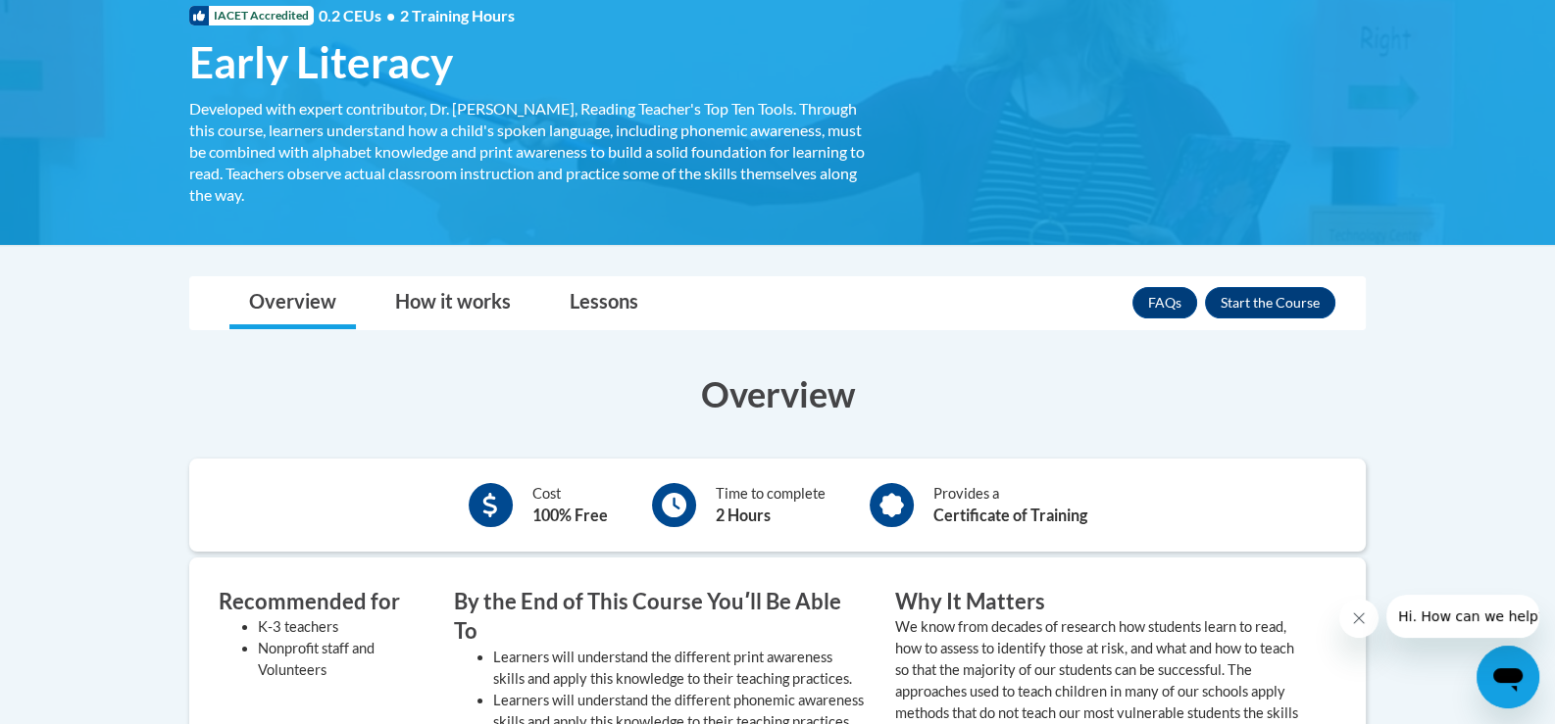
scroll to position [294, 0]
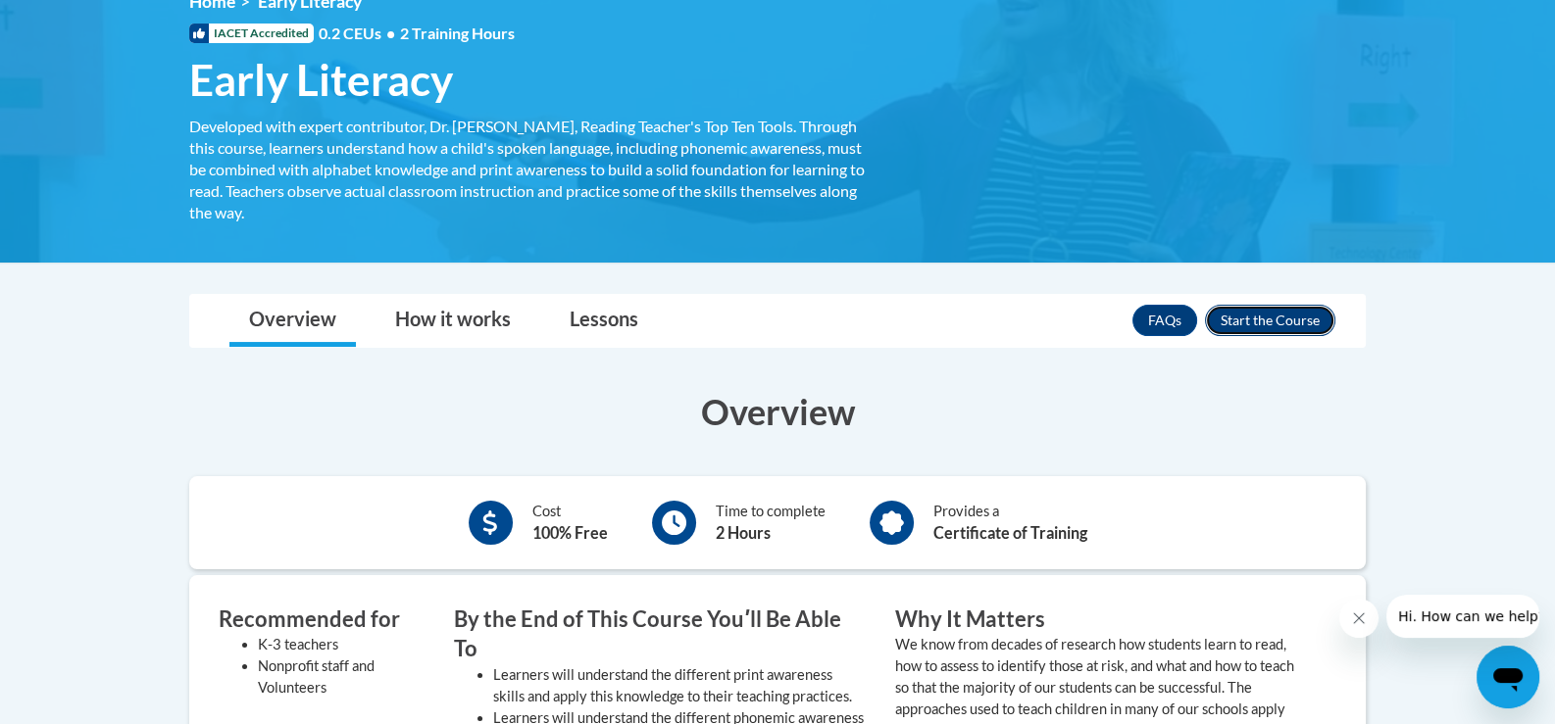
click at [1302, 321] on button "Enroll" at bounding box center [1270, 320] width 130 height 31
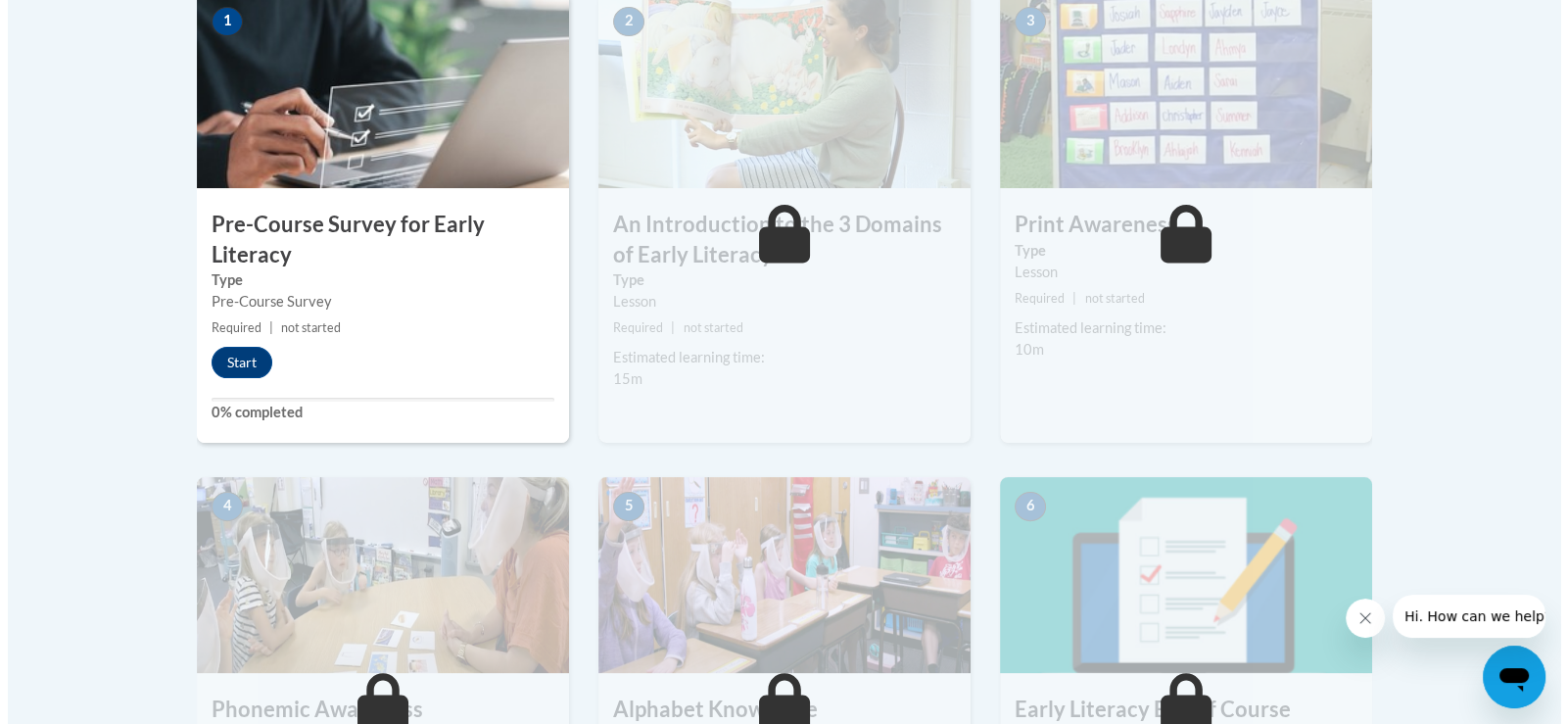
scroll to position [686, 0]
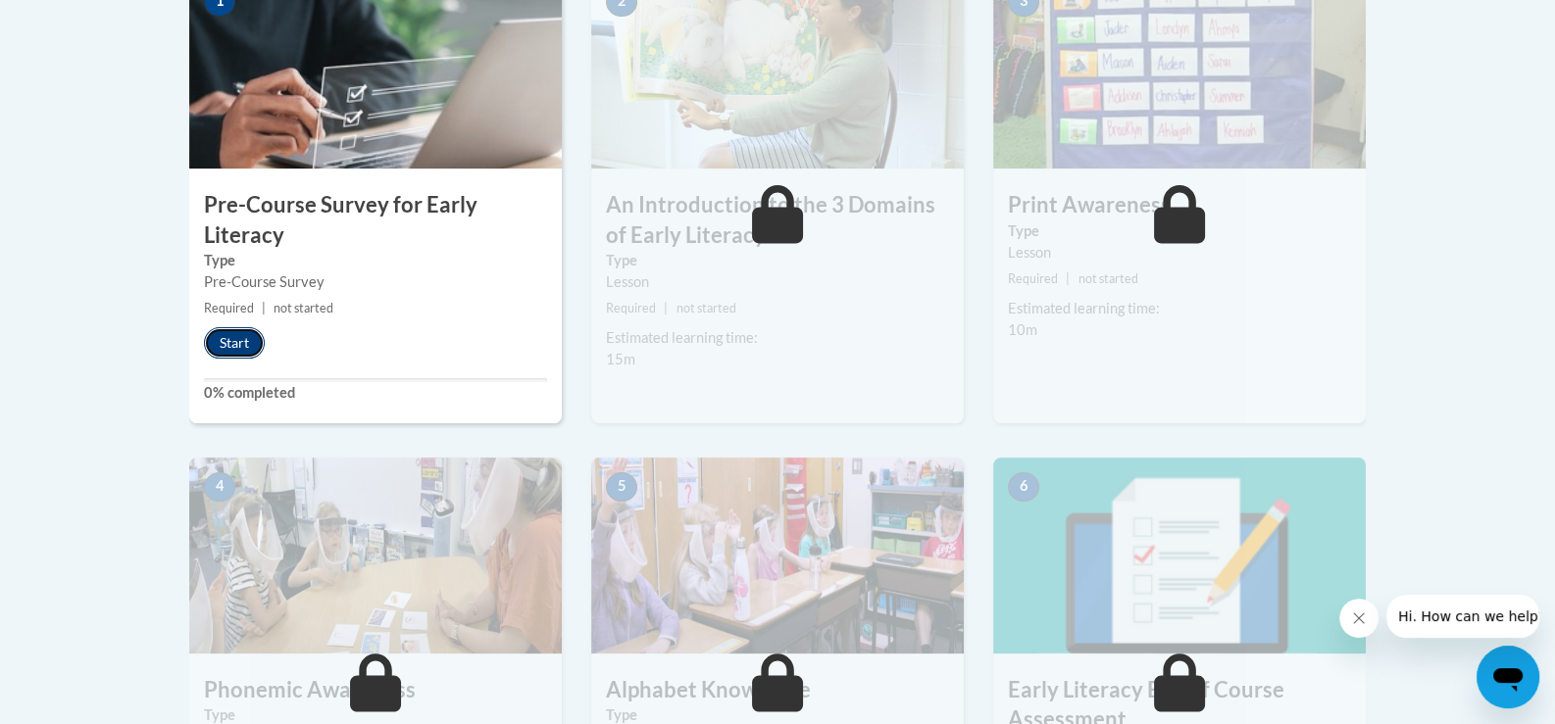
click at [211, 340] on button "Start" at bounding box center [234, 342] width 61 height 31
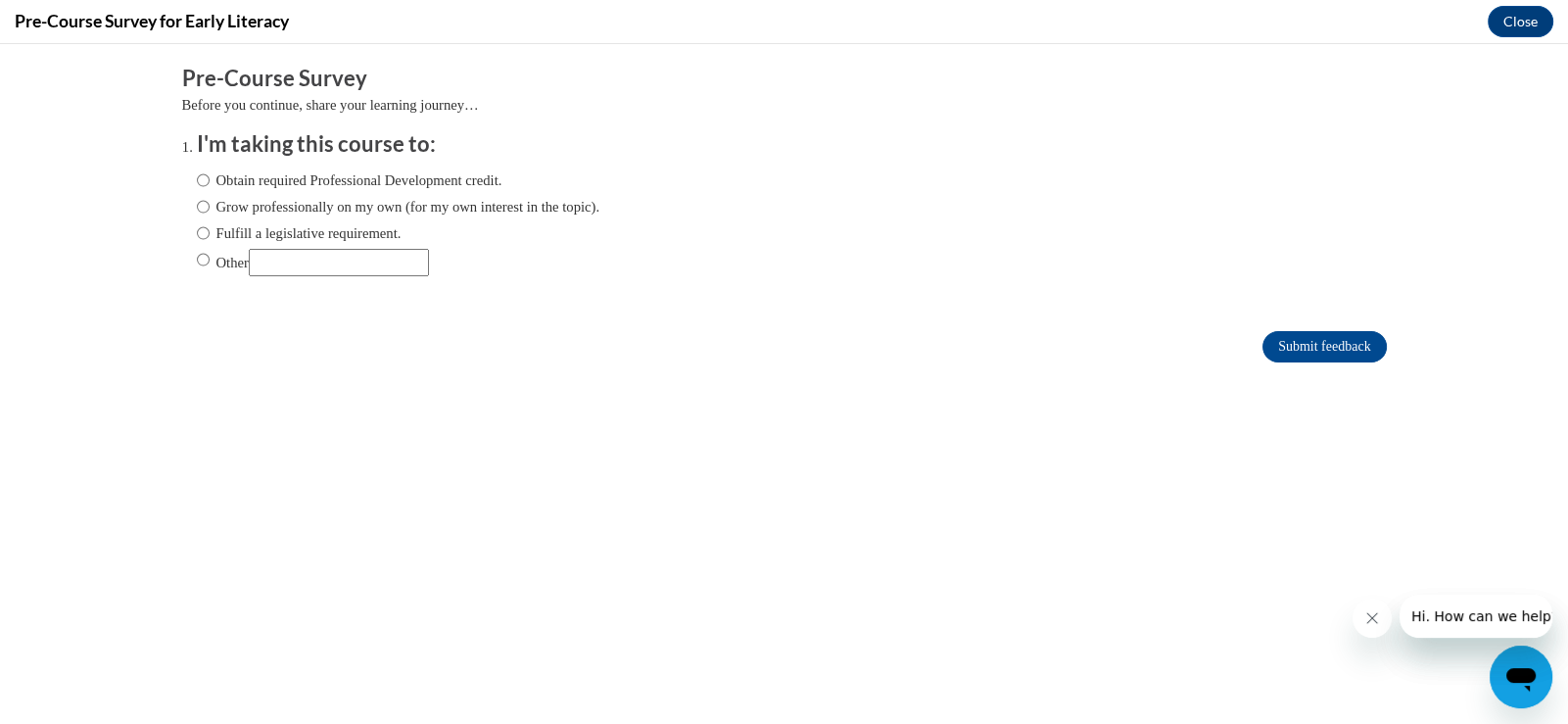
scroll to position [0, 0]
click at [231, 180] on label "Obtain required Professional Development credit." at bounding box center [350, 181] width 306 height 22
click at [210, 180] on input "Obtain required Professional Development credit." at bounding box center [203, 181] width 13 height 22
radio input "true"
click at [1322, 349] on input "Submit feedback" at bounding box center [1325, 346] width 124 height 31
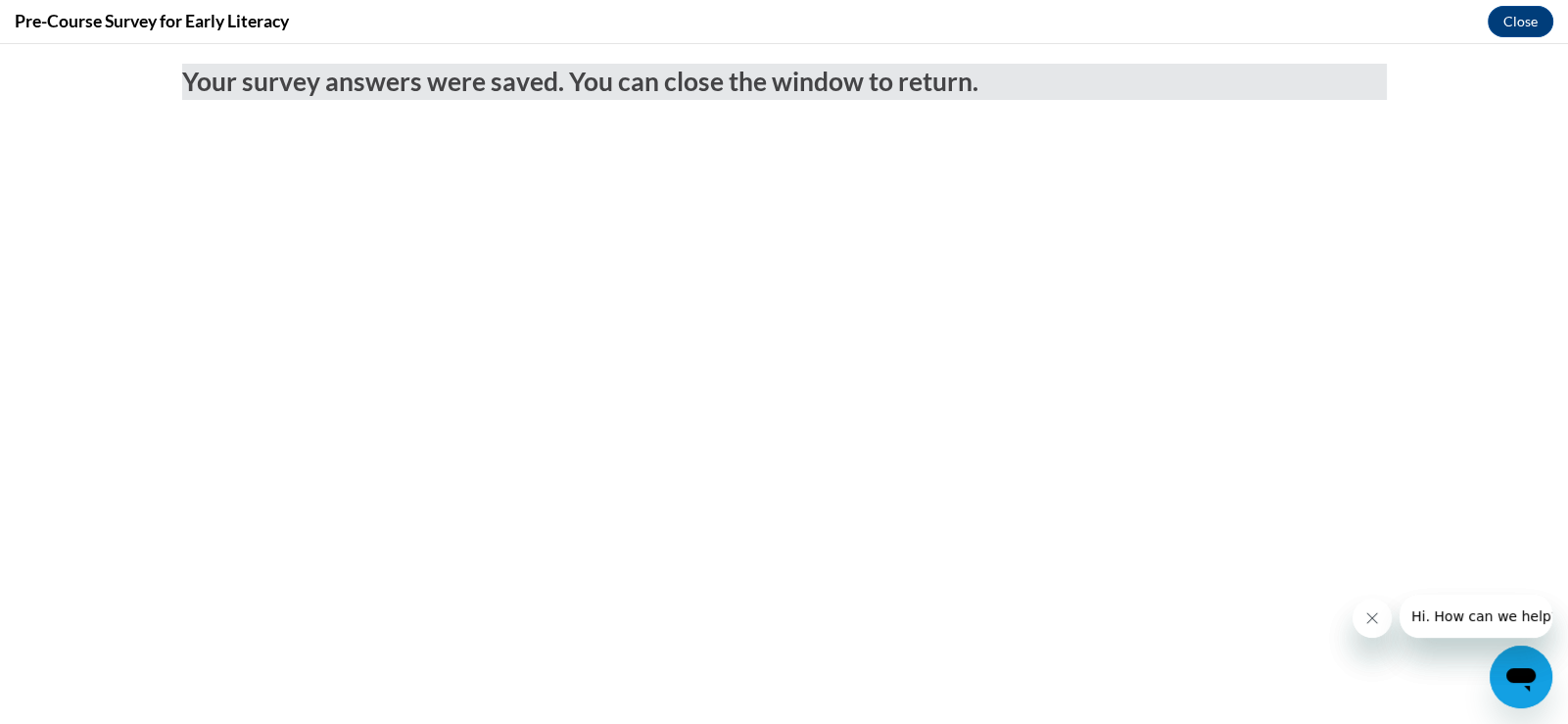
click at [1543, 688] on div "Open messaging window" at bounding box center [1521, 677] width 59 height 59
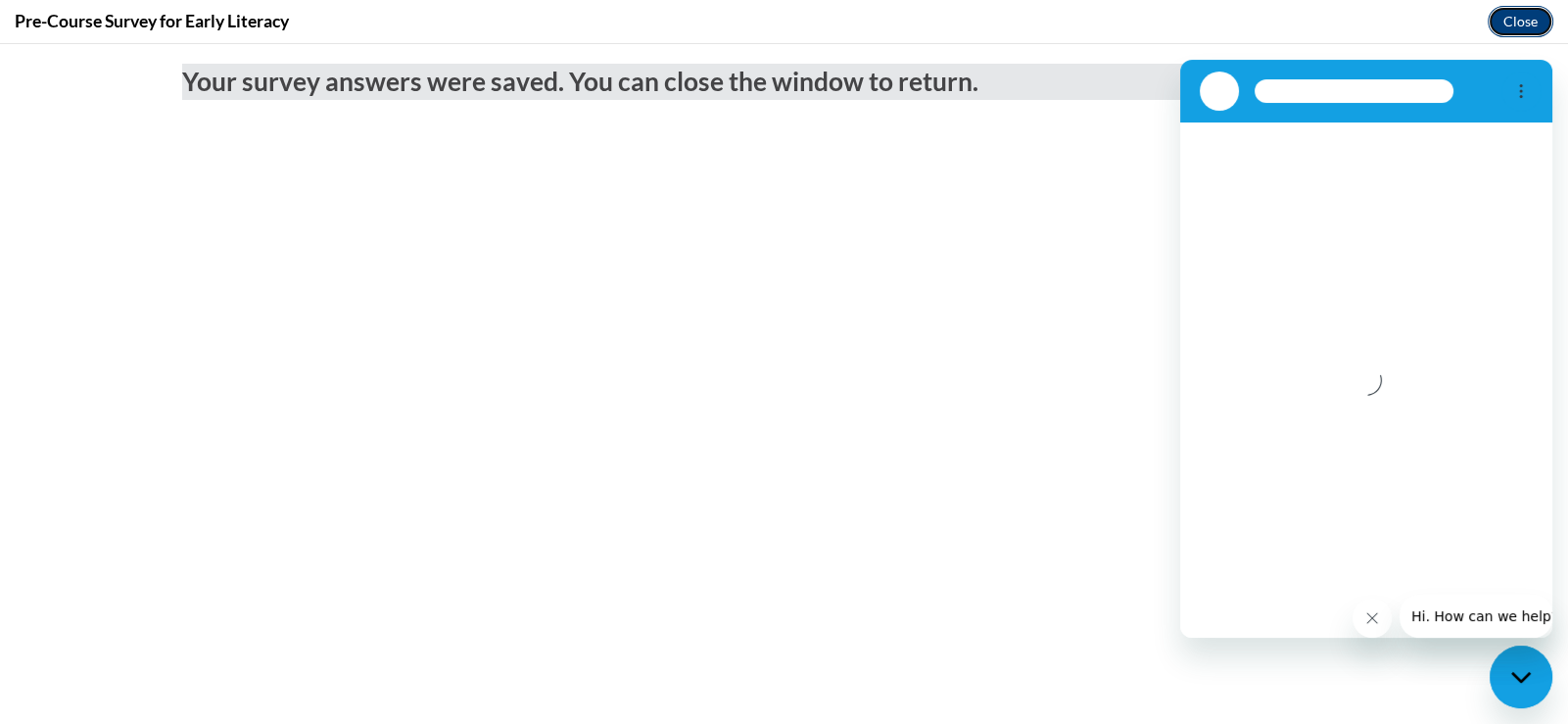
drag, startPoint x: 1540, startPoint y: 24, endPoint x: 370, endPoint y: 81, distance: 1171.4
click at [1540, 24] on button "Close" at bounding box center [1521, 21] width 66 height 31
